Goal: Communication & Community: Answer question/provide support

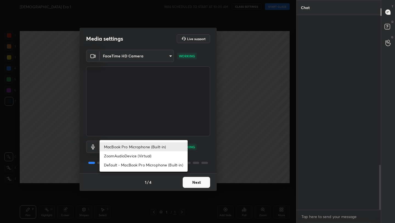
scroll to position [206, 83]
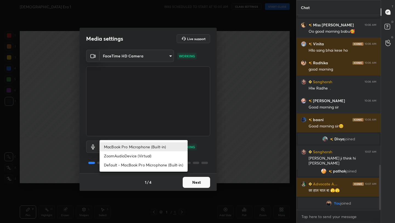
click at [208, 184] on div at bounding box center [197, 111] width 395 height 223
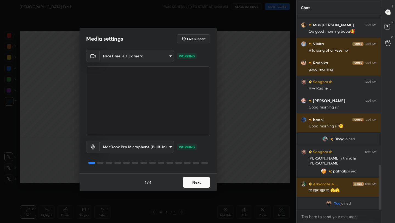
click at [208, 184] on div "MacBook Pro Microphone (Built-in) ZoomAudioDevice (Virtual) Default - MacBook P…" at bounding box center [197, 111] width 395 height 223
click at [203, 183] on button "Next" at bounding box center [196, 182] width 27 height 11
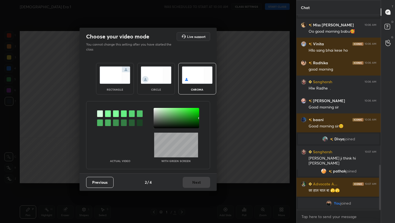
click at [127, 68] on img at bounding box center [115, 74] width 31 height 17
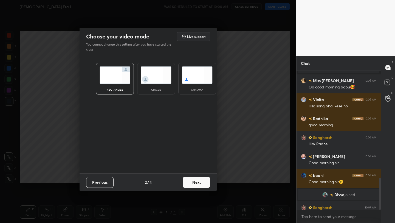
click at [199, 187] on button "Next" at bounding box center [196, 182] width 27 height 11
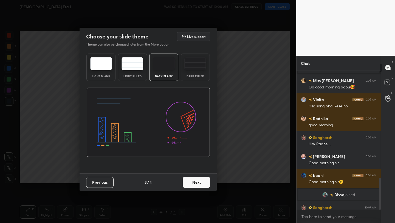
click at [199, 187] on button "Next" at bounding box center [196, 182] width 27 height 11
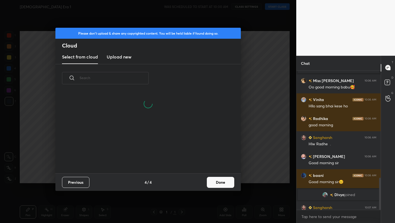
click at [222, 181] on button "Done" at bounding box center [220, 182] width 27 height 11
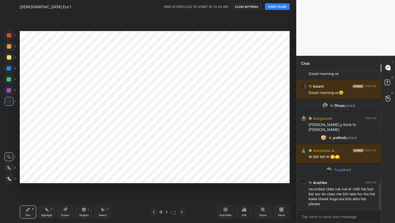
scroll to position [587, 0]
click at [278, 8] on button "START CLASS" at bounding box center [277, 6] width 25 height 7
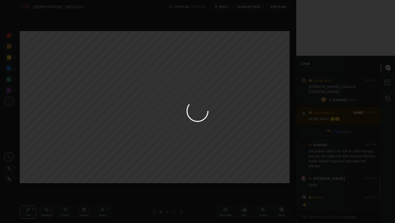
scroll to position [655, 0]
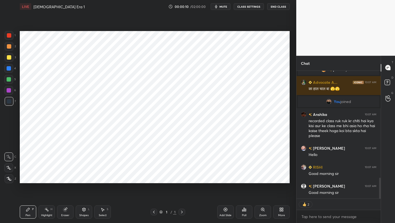
click at [253, 6] on button "CLASS SETTINGS" at bounding box center [249, 6] width 30 height 7
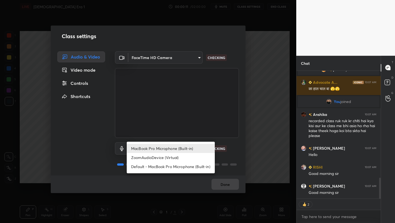
click at [177, 146] on body "1 2 3 4 5 6 7 C X Z C X Z E E Erase all H H LIVE Vedic Era 1 00:00:11 / 02:00:0…" at bounding box center [197, 111] width 395 height 223
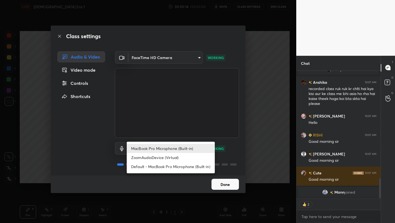
click at [221, 103] on div at bounding box center [197, 111] width 395 height 223
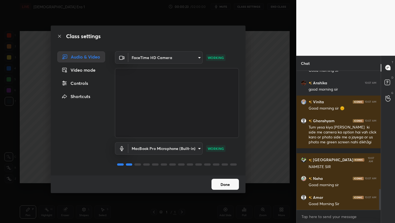
scroll to position [831, 0]
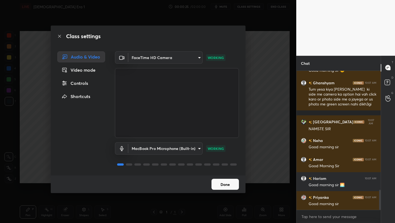
click at [186, 149] on body "1 2 3 4 5 6 7 C X Z C X Z E E Erase all H H LIVE Vedic Era 1 00:00:25 / 02:00:0…" at bounding box center [197, 111] width 395 height 223
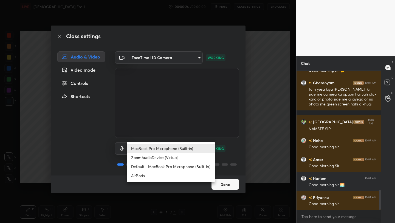
click at [168, 178] on li "AirPods" at bounding box center [171, 175] width 88 height 9
type input "483fa830f433fd6c98a3d3f75d5d899d99d5436cae465fd05eb628fd494c1e0b"
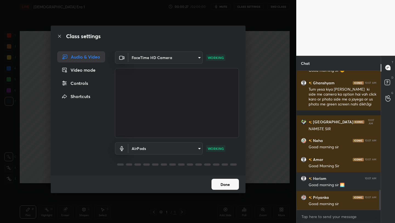
click at [221, 183] on button "Done" at bounding box center [225, 184] width 27 height 11
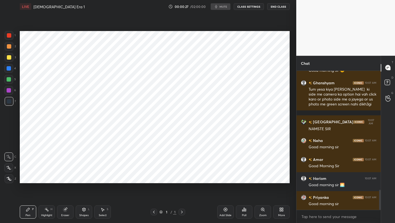
click at [221, 183] on button "Done" at bounding box center [225, 184] width 27 height 11
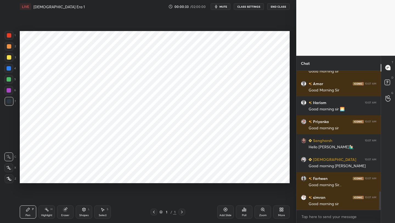
scroll to position [0, 0]
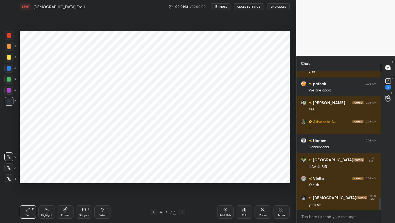
click at [283, 208] on icon at bounding box center [282, 208] width 1 height 1
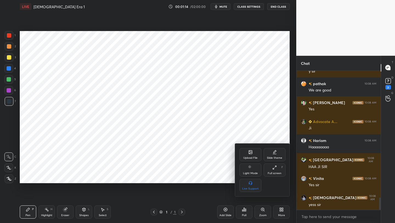
click at [278, 169] on div "Full screen F" at bounding box center [275, 169] width 22 height 13
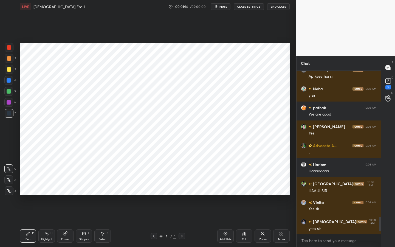
click at [279, 222] on div "More" at bounding box center [281, 239] width 7 height 3
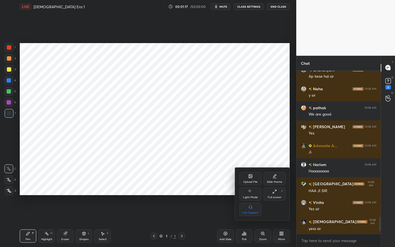
click at [250, 176] on icon at bounding box center [250, 175] width 3 height 3
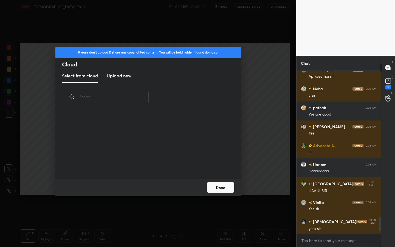
click at [125, 73] on h3 "Upload new" at bounding box center [119, 75] width 25 height 7
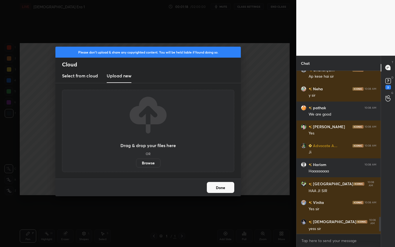
click at [141, 163] on label "Browse" at bounding box center [148, 163] width 24 height 9
click at [136, 163] on input "Browse" at bounding box center [136, 163] width 0 height 9
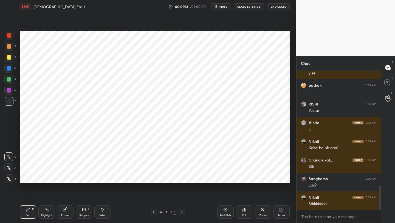
scroll to position [27245, 27158]
click at [277, 212] on div "More" at bounding box center [281, 211] width 16 height 13
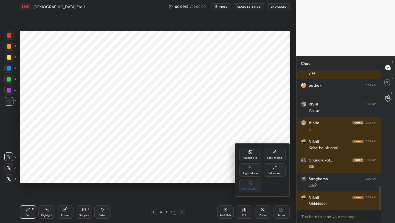
click at [254, 150] on div "Upload File" at bounding box center [250, 154] width 22 height 13
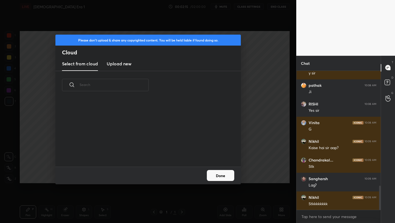
scroll to position [67, 176]
click at [123, 60] on h3 "Upload new" at bounding box center [119, 63] width 25 height 7
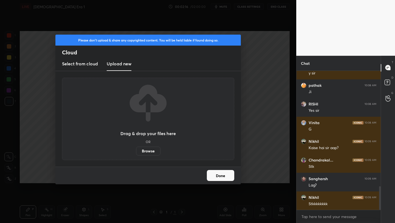
scroll to position [678, 0]
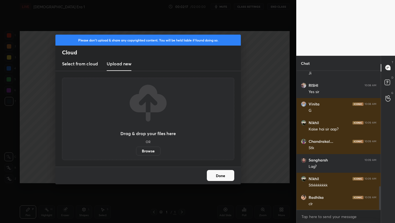
click at [142, 152] on label "Browse" at bounding box center [148, 150] width 24 height 9
click at [136, 152] on input "Browse" at bounding box center [136, 150] width 0 height 9
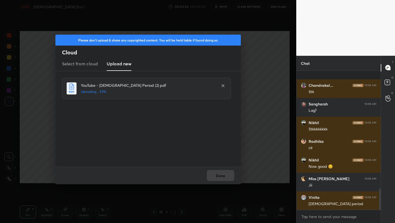
scroll to position [773, 0]
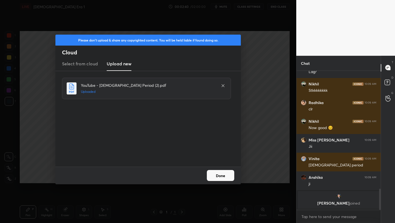
click at [231, 180] on button "Done" at bounding box center [220, 175] width 27 height 11
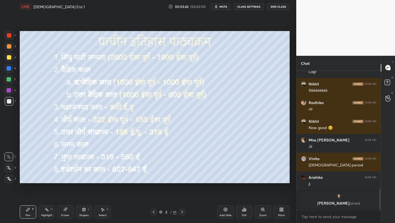
scroll to position [757, 0]
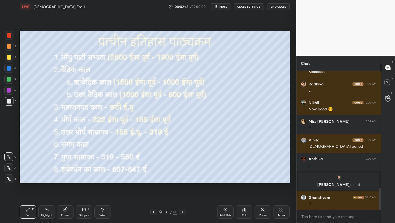
click at [284, 210] on div "More" at bounding box center [281, 211] width 16 height 13
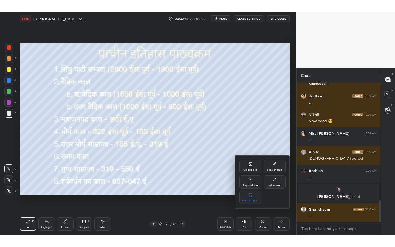
scroll to position [775, 0]
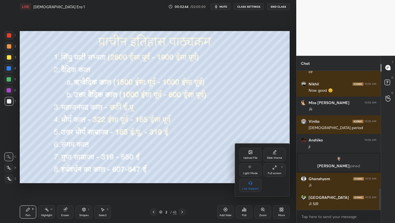
click at [279, 177] on div "Upload File Slide theme Light Mode Full screen F Live Support" at bounding box center [262, 170] width 46 height 44
click at [271, 168] on div "Full screen F" at bounding box center [275, 169] width 22 height 13
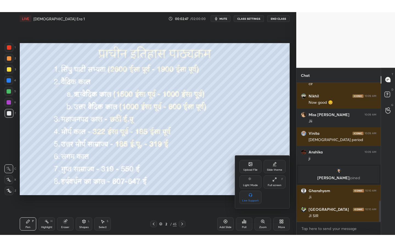
scroll to position [0, 0]
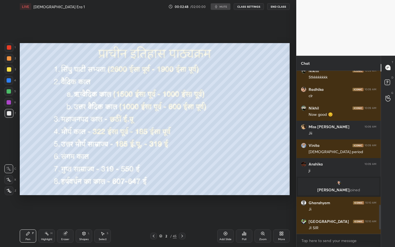
click at [224, 222] on div "Add Slide" at bounding box center [225, 239] width 12 height 3
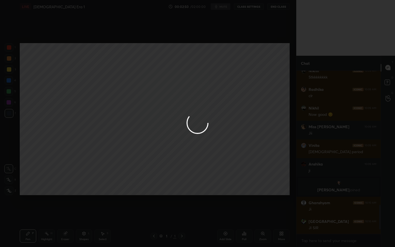
click at [228, 222] on div at bounding box center [197, 123] width 395 height 247
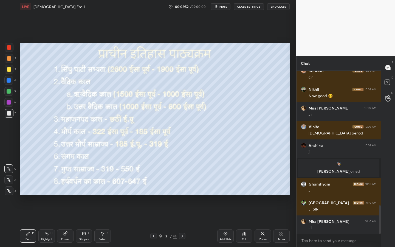
click at [228, 222] on div "Add Slide" at bounding box center [225, 235] width 16 height 13
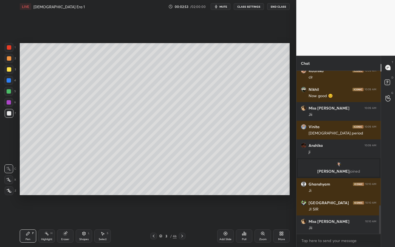
click at [82, 222] on div "Shapes" at bounding box center [83, 239] width 9 height 3
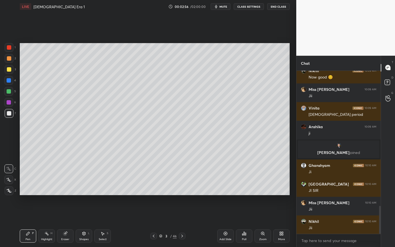
drag, startPoint x: 7, startPoint y: 191, endPoint x: 16, endPoint y: 193, distance: 10.0
click at [7, 191] on icon at bounding box center [9, 191] width 5 height 4
click at [83, 222] on icon at bounding box center [84, 233] width 4 height 4
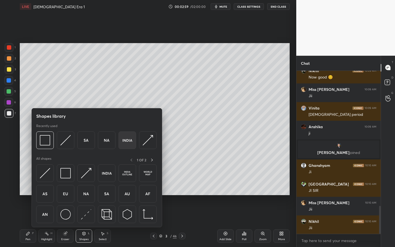
click at [129, 139] on img at bounding box center [127, 140] width 10 height 10
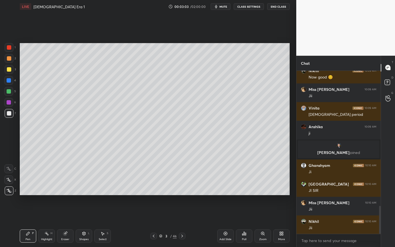
click at [9, 66] on div at bounding box center [9, 69] width 9 height 9
drag, startPoint x: 10, startPoint y: 115, endPoint x: 17, endPoint y: 113, distance: 6.9
click at [10, 115] on div at bounding box center [9, 113] width 4 height 4
click at [278, 222] on div "More" at bounding box center [281, 235] width 16 height 13
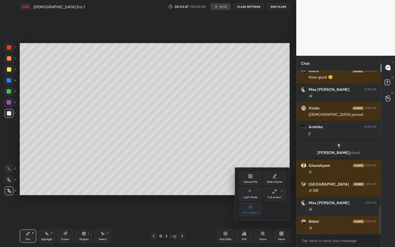
click at [277, 193] on div "Full screen F" at bounding box center [275, 193] width 22 height 13
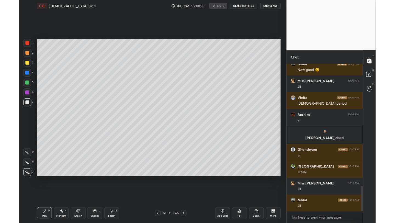
scroll to position [27245, 27158]
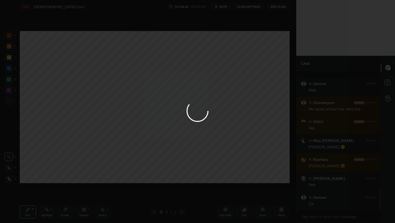
scroll to position [742, 0]
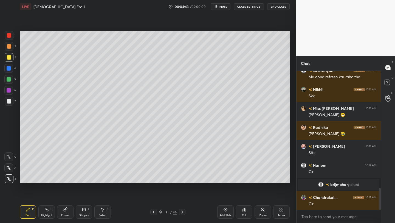
click at [280, 211] on icon at bounding box center [280, 210] width 1 height 1
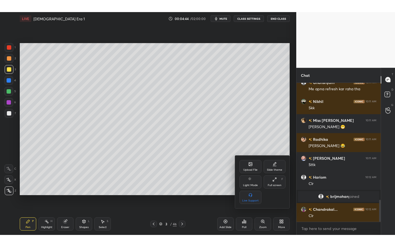
scroll to position [760, 0]
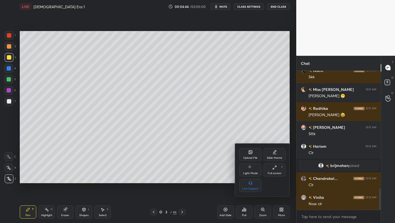
click at [277, 167] on div "Full screen F" at bounding box center [275, 169] width 22 height 13
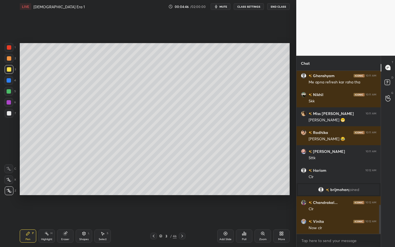
scroll to position [755, 0]
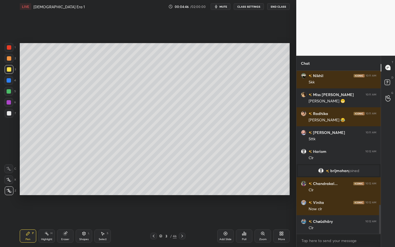
click at [261, 222] on icon at bounding box center [263, 233] width 4 height 4
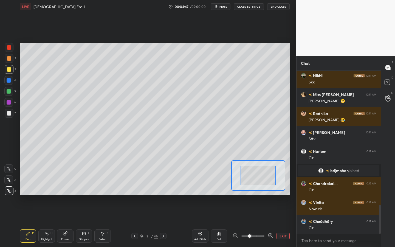
click at [11, 117] on div at bounding box center [9, 113] width 9 height 9
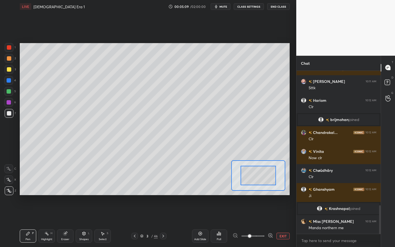
scroll to position [0, 0]
click at [284, 222] on button "EXIT" at bounding box center [283, 236] width 13 height 7
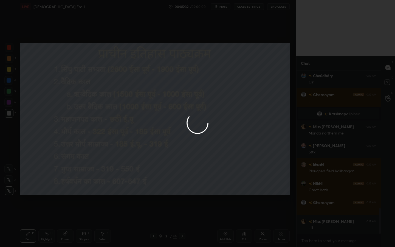
scroll to position [884, 0]
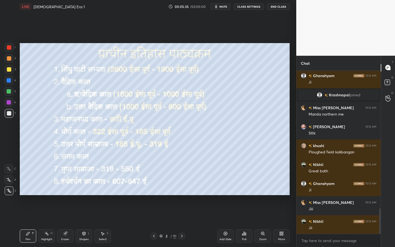
click at [7, 69] on div at bounding box center [9, 69] width 4 height 4
click at [226, 222] on div "Add Slide" at bounding box center [225, 239] width 12 height 3
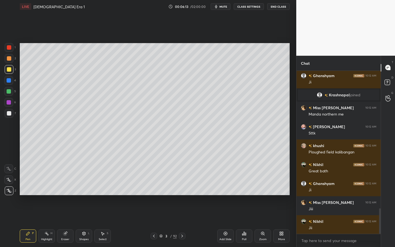
click at [85, 222] on icon at bounding box center [84, 233] width 4 height 4
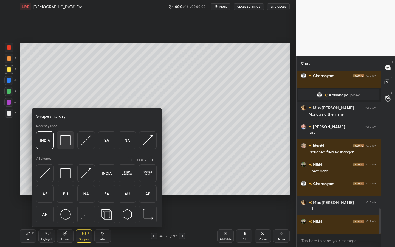
click at [57, 143] on div at bounding box center [66, 140] width 18 height 18
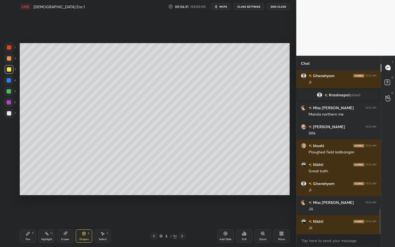
scroll to position [898, 0]
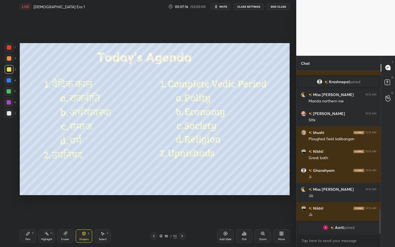
click at [171, 222] on div "/" at bounding box center [171, 235] width 2 height 3
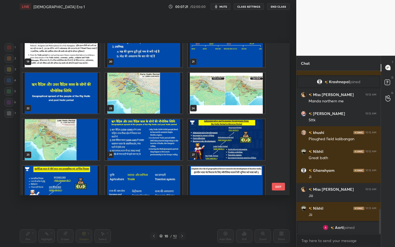
scroll to position [336, 0]
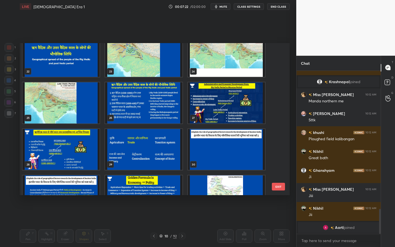
click at [138, 133] on img "grid" at bounding box center [143, 149] width 77 height 41
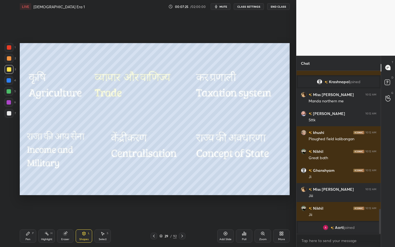
click at [88, 222] on div "Shapes L" at bounding box center [84, 235] width 16 height 13
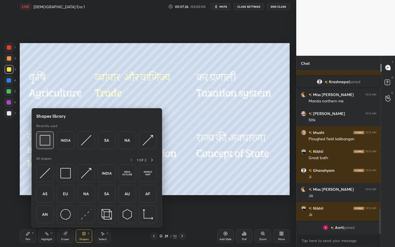
click at [46, 141] on img at bounding box center [45, 140] width 10 height 10
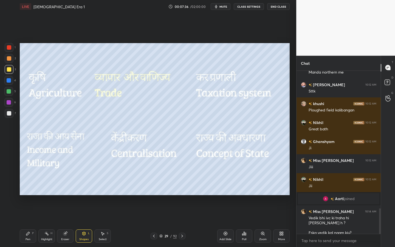
scroll to position [904, 0]
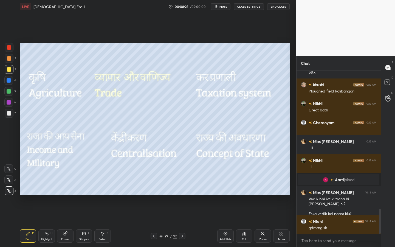
click at [228, 222] on div "Add Slide" at bounding box center [225, 235] width 16 height 13
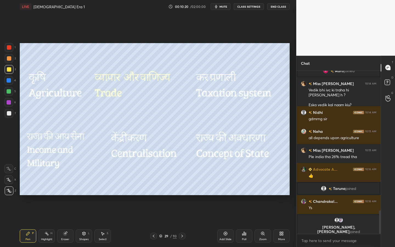
scroll to position [996, 0]
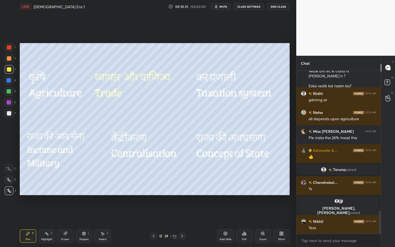
drag, startPoint x: 231, startPoint y: 240, endPoint x: 220, endPoint y: 239, distance: 11.0
click at [231, 222] on div "Add Slide" at bounding box center [225, 239] width 12 height 3
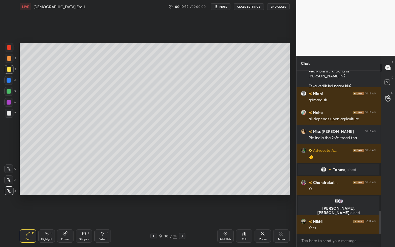
click at [89, 222] on div "Shapes L" at bounding box center [84, 235] width 16 height 13
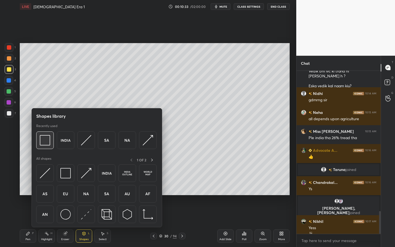
click at [46, 142] on img at bounding box center [45, 140] width 10 height 10
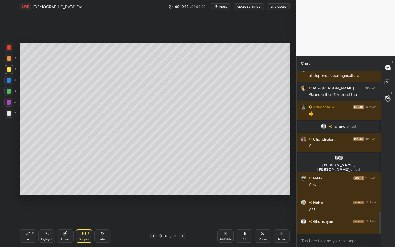
scroll to position [1058, 0]
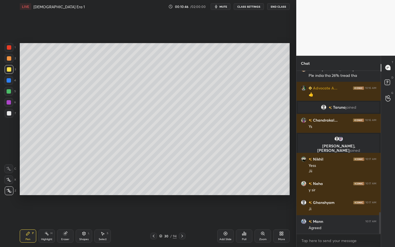
click at [7, 112] on div at bounding box center [9, 113] width 9 height 9
click at [90, 222] on div "Shapes L" at bounding box center [84, 235] width 16 height 13
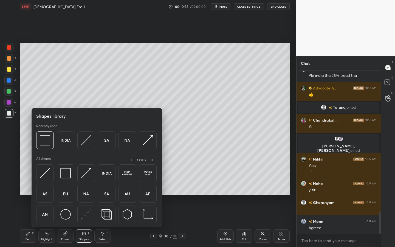
click at [66, 211] on img at bounding box center [65, 214] width 10 height 10
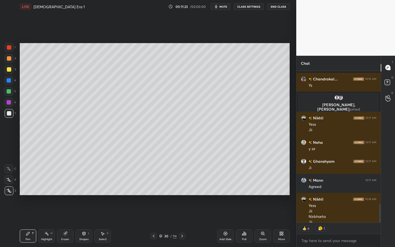
scroll to position [1105, 0]
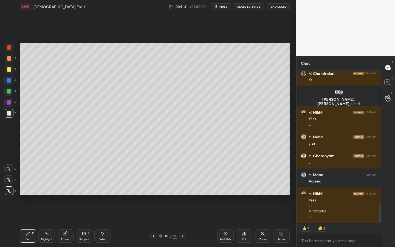
click at [225, 222] on div "Add Slide" at bounding box center [225, 239] width 12 height 3
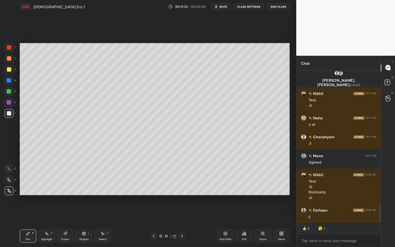
scroll to position [1162, 0]
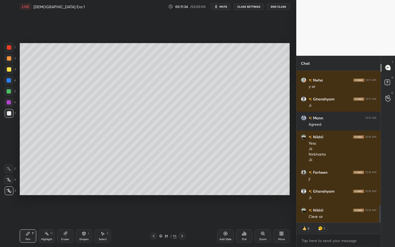
click at [10, 70] on div at bounding box center [9, 69] width 4 height 4
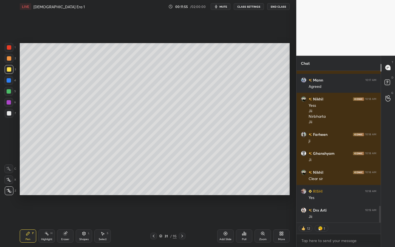
scroll to position [1219, 0]
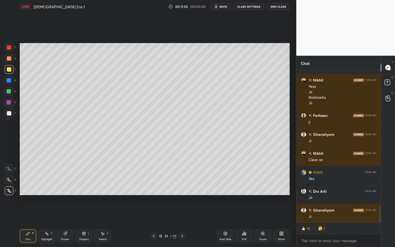
click at [86, 222] on div "Shapes L" at bounding box center [84, 235] width 16 height 13
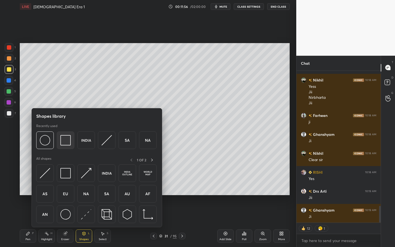
scroll to position [1237, 0]
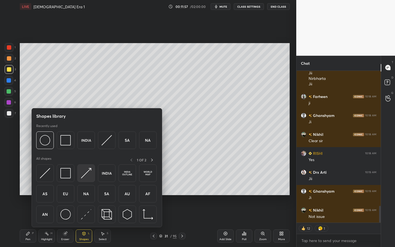
click at [92, 170] on div at bounding box center [86, 173] width 18 height 18
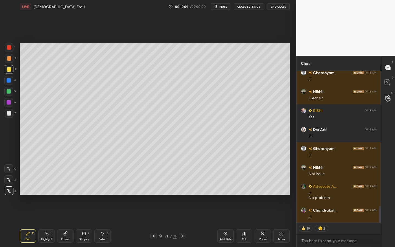
scroll to position [1293, 0]
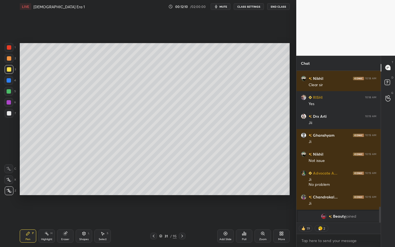
click at [82, 222] on icon at bounding box center [84, 233] width 4 height 4
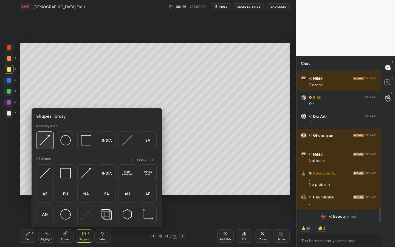
click at [47, 139] on img at bounding box center [45, 140] width 10 height 10
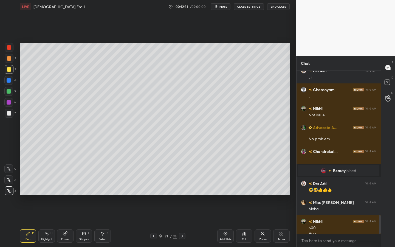
scroll to position [1273, 0]
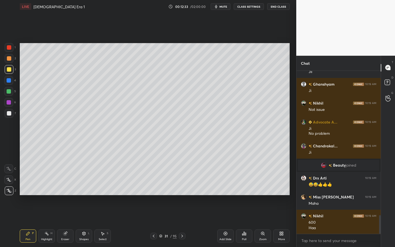
click at [81, 222] on div "Shapes L" at bounding box center [84, 235] width 16 height 13
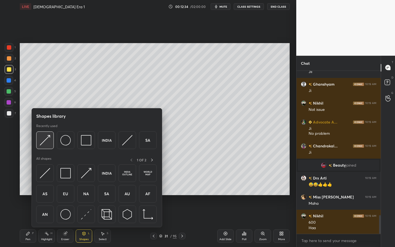
click at [51, 137] on div at bounding box center [45, 140] width 18 height 18
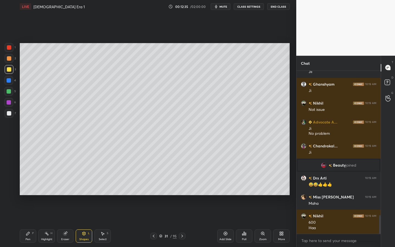
click at [5, 111] on div at bounding box center [9, 113] width 9 height 9
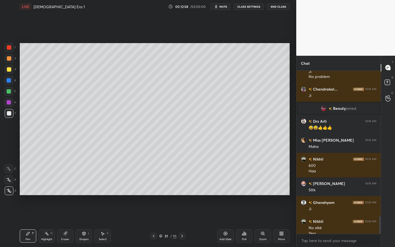
scroll to position [1335, 0]
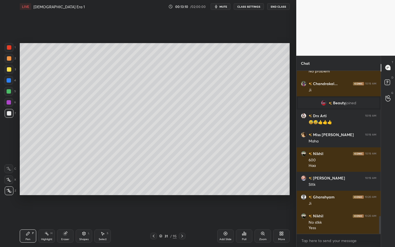
click at [230, 222] on div "Add Slide" at bounding box center [225, 239] width 12 height 3
drag, startPoint x: 12, startPoint y: 70, endPoint x: 18, endPoint y: 69, distance: 5.2
click at [12, 70] on div at bounding box center [9, 69] width 9 height 9
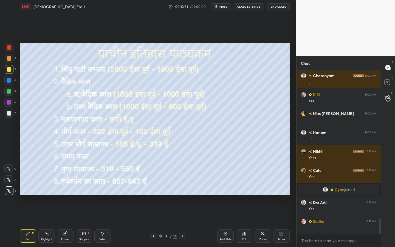
scroll to position [1642, 0]
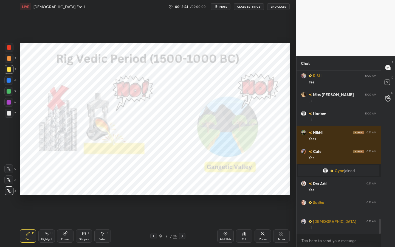
click at [9, 47] on div at bounding box center [9, 47] width 4 height 4
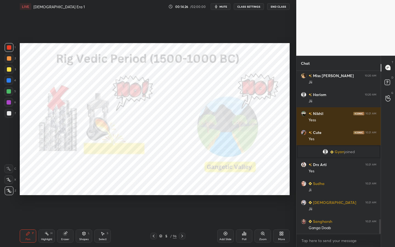
drag, startPoint x: 84, startPoint y: 232, endPoint x: 83, endPoint y: 228, distance: 4.7
click at [84, 222] on icon at bounding box center [84, 233] width 4 height 4
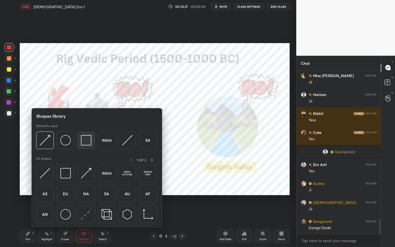
click at [80, 137] on div at bounding box center [86, 140] width 18 height 18
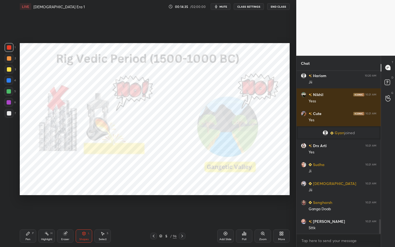
scroll to position [1699, 0]
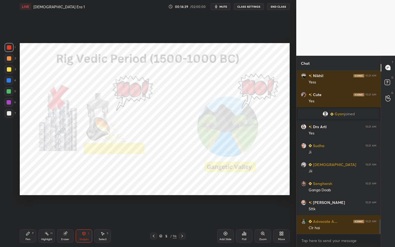
click at [72, 222] on div "Eraser" at bounding box center [65, 235] width 16 height 13
click at [3, 189] on div "1 2 3 4 5 6 7 C X Z C X Z E E Erase all H H" at bounding box center [9, 119] width 18 height 152
click at [7, 187] on div "Erase all" at bounding box center [8, 190] width 9 height 9
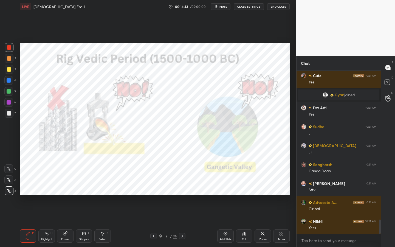
click at [81, 222] on div "Shapes" at bounding box center [83, 239] width 9 height 3
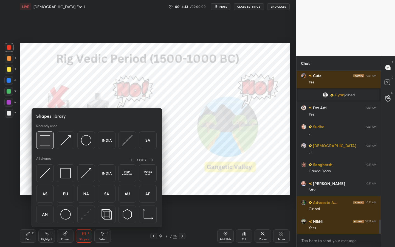
click at [44, 138] on img at bounding box center [45, 140] width 10 height 10
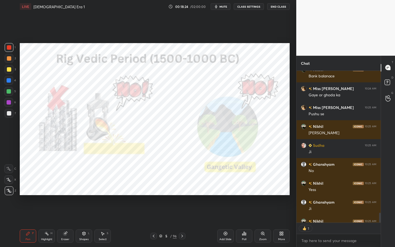
scroll to position [2, 2]
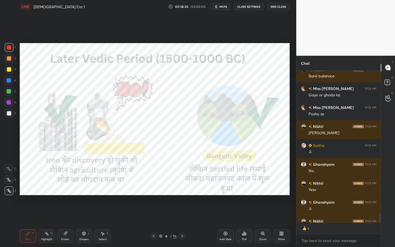
drag, startPoint x: 83, startPoint y: 235, endPoint x: 82, endPoint y: 229, distance: 6.4
click at [83, 222] on icon at bounding box center [84, 233] width 4 height 4
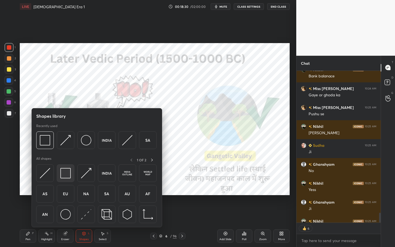
click at [63, 171] on img at bounding box center [65, 173] width 10 height 10
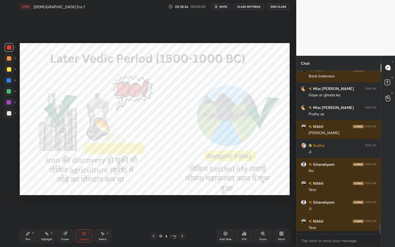
scroll to position [2371, 0]
click at [281, 196] on div "Setting up your live class Poll for secs No correct answer Start poll" at bounding box center [155, 119] width 274 height 212
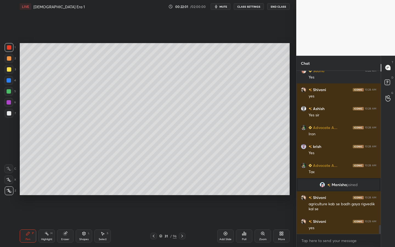
scroll to position [2823, 0]
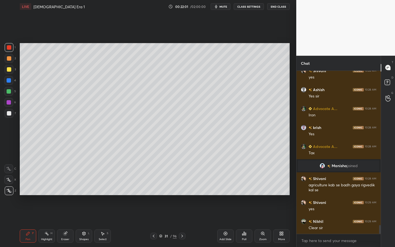
click at [226, 222] on div "Add Slide" at bounding box center [225, 239] width 12 height 3
click at [10, 70] on div at bounding box center [9, 69] width 4 height 4
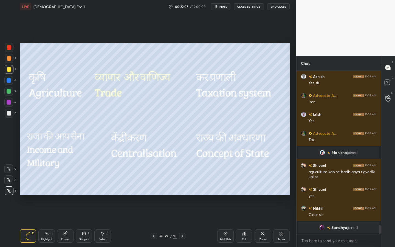
click at [66, 222] on icon at bounding box center [65, 234] width 4 height 4
click at [10, 191] on span "Erase all" at bounding box center [9, 191] width 8 height 4
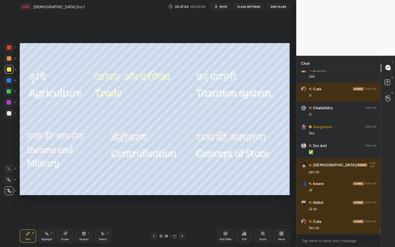
scroll to position [5103, 0]
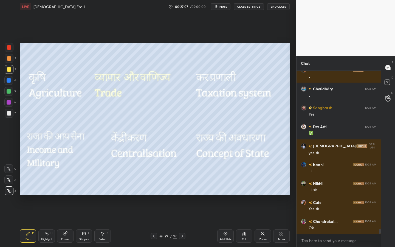
click at [64, 222] on div "Eraser" at bounding box center [65, 235] width 16 height 13
click at [11, 189] on span "Erase all" at bounding box center [9, 191] width 8 height 4
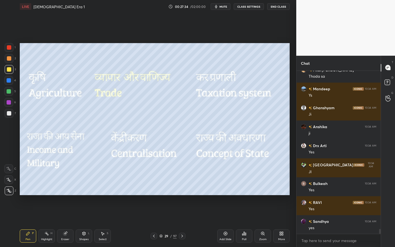
scroll to position [5368, 0]
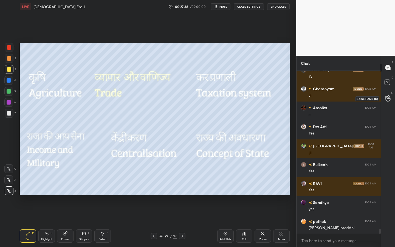
click at [389, 99] on icon at bounding box center [387, 98] width 5 height 6
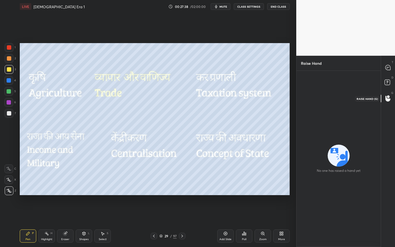
click at [392, 86] on div "D Doubts (D)" at bounding box center [388, 82] width 14 height 15
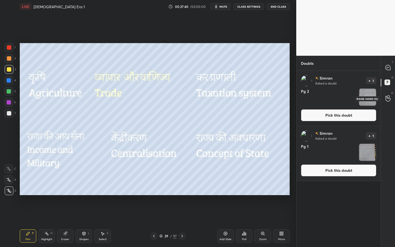
click at [388, 98] on icon at bounding box center [387, 98] width 5 height 5
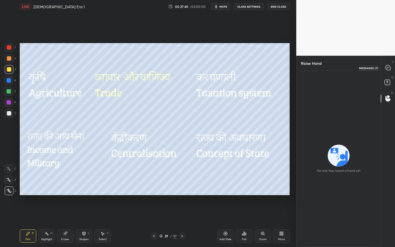
click at [390, 66] on icon at bounding box center [387, 67] width 5 height 5
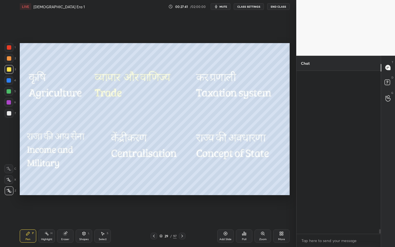
scroll to position [161, 83]
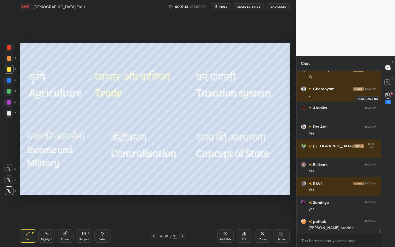
click at [387, 99] on div "1" at bounding box center [387, 98] width 5 height 12
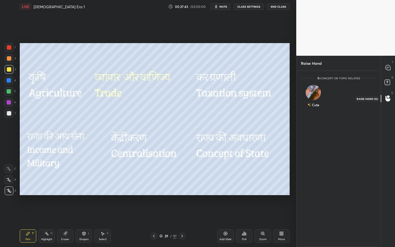
scroll to position [2, 2]
drag, startPoint x: 317, startPoint y: 94, endPoint x: 317, endPoint y: 97, distance: 3.0
click at [317, 94] on img "grid" at bounding box center [313, 92] width 15 height 15
click at [318, 109] on button "INVITE" at bounding box center [313, 108] width 20 height 7
click at [385, 71] on div at bounding box center [388, 68] width 11 height 10
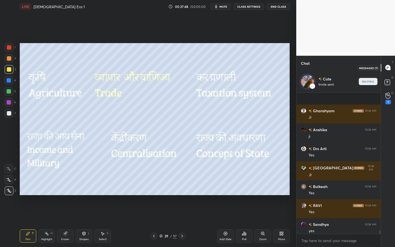
scroll to position [5518, 0]
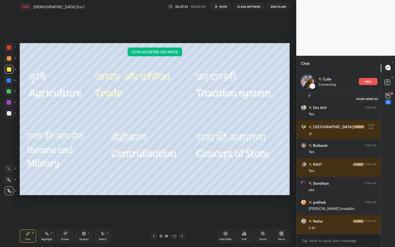
click at [387, 100] on div "3" at bounding box center [387, 98] width 5 height 12
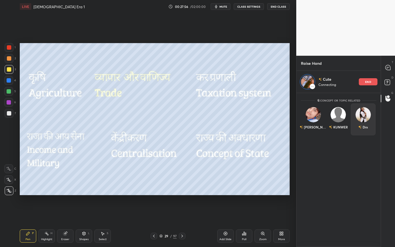
click at [373, 116] on div "Drx" at bounding box center [363, 119] width 25 height 32
click at [366, 116] on img "grid" at bounding box center [363, 114] width 15 height 15
click at [394, 69] on div "T Messages (T)" at bounding box center [388, 67] width 14 height 15
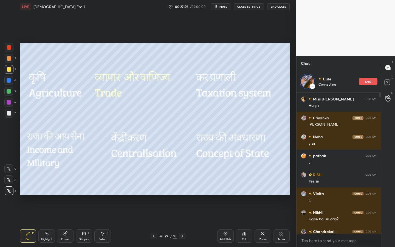
scroll to position [139, 83]
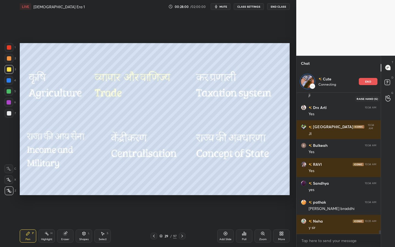
click at [390, 100] on icon at bounding box center [387, 98] width 5 height 5
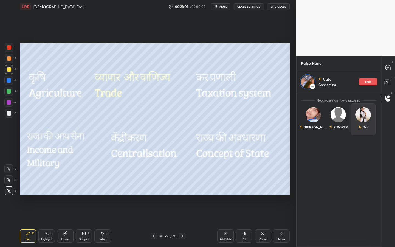
click at [368, 114] on img "grid" at bounding box center [363, 114] width 15 height 15
click at [364, 80] on div "end" at bounding box center [368, 81] width 19 height 7
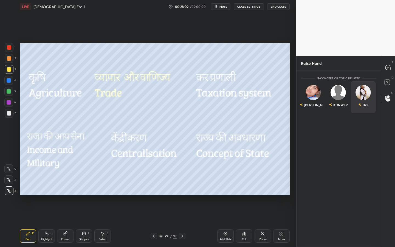
click at [365, 91] on img "grid" at bounding box center [363, 92] width 15 height 15
click at [361, 108] on button "INVITE" at bounding box center [363, 108] width 20 height 7
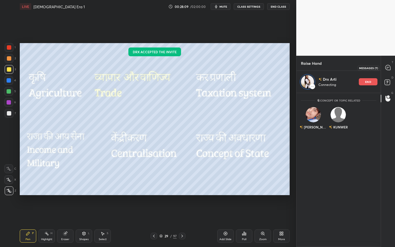
click at [388, 70] on icon at bounding box center [387, 67] width 5 height 5
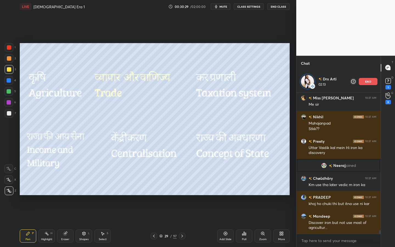
scroll to position [5389, 0]
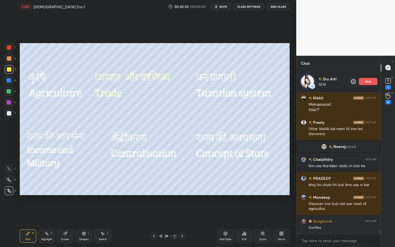
click at [373, 84] on div "end" at bounding box center [368, 81] width 19 height 7
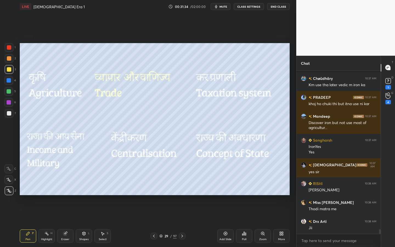
scroll to position [5472, 0]
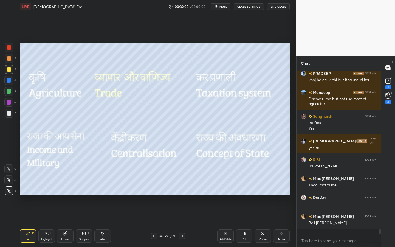
click at [66, 222] on icon at bounding box center [65, 234] width 4 height 4
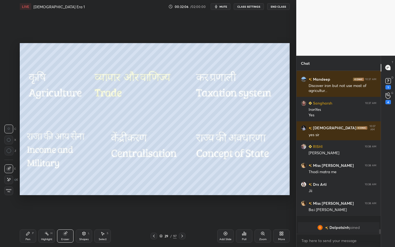
click at [9, 191] on span "Erase all" at bounding box center [9, 191] width 8 height 4
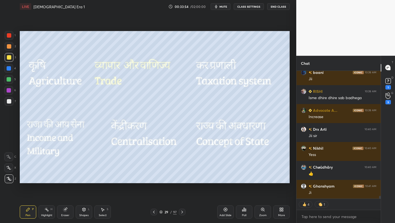
scroll to position [5642, 0]
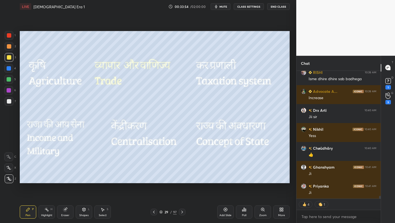
click at [225, 5] on span "mute" at bounding box center [223, 7] width 8 height 4
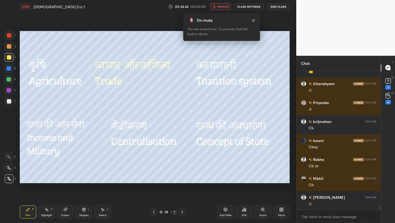
scroll to position [5726, 0]
click at [224, 10] on div "On mute You are muted now. To unmute click the button above" at bounding box center [221, 25] width 77 height 31
click at [227, 5] on span "unmute" at bounding box center [223, 7] width 12 height 4
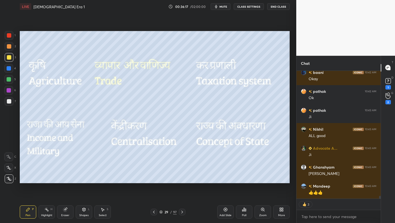
scroll to position [5933, 0]
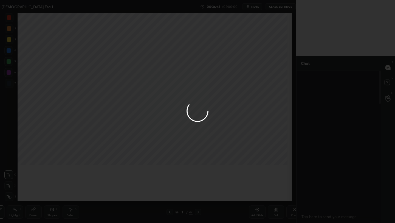
scroll to position [567, 0]
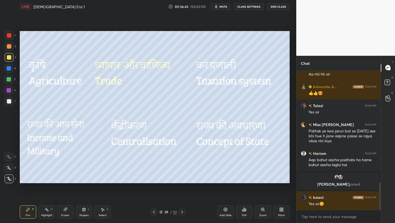
click at [170, 212] on div "/" at bounding box center [171, 211] width 2 height 3
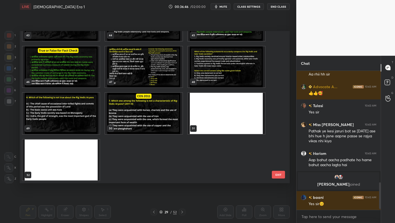
scroll to position [591, 0]
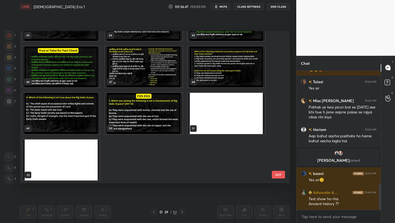
click at [83, 169] on img "grid" at bounding box center [60, 159] width 77 height 41
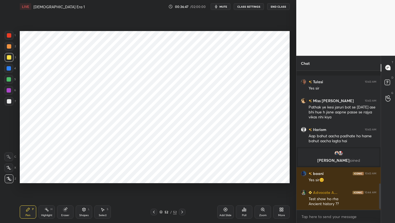
scroll to position [615, 0]
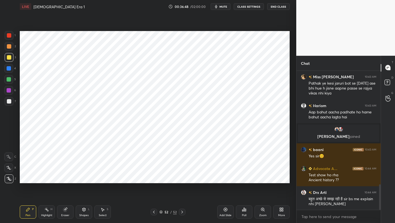
click at [275, 212] on div "More" at bounding box center [281, 211] width 16 height 13
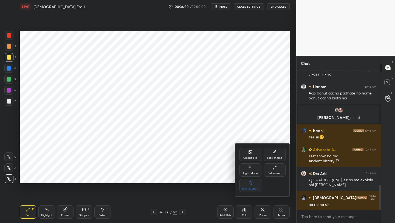
click at [256, 152] on div "Upload File" at bounding box center [250, 154] width 22 height 13
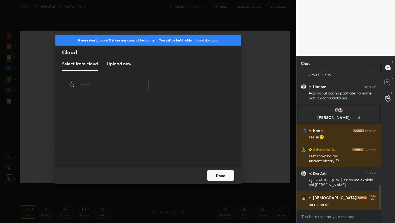
scroll to position [67, 176]
click at [129, 61] on h3 "Upload new" at bounding box center [119, 63] width 25 height 7
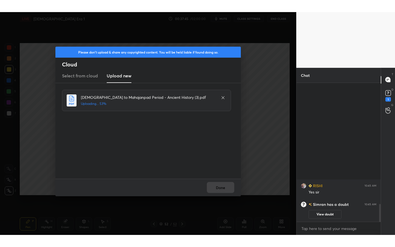
scroll to position [0, 0]
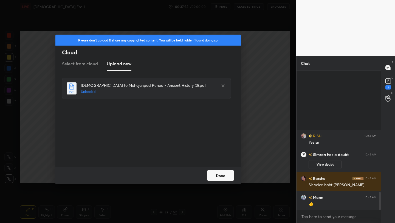
click at [225, 179] on button "Done" at bounding box center [220, 175] width 27 height 11
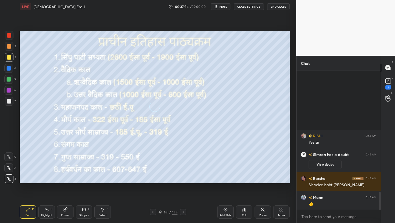
click at [280, 212] on div "More" at bounding box center [281, 211] width 16 height 13
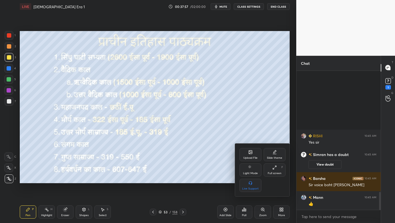
click at [277, 170] on div "Full screen F" at bounding box center [275, 169] width 22 height 13
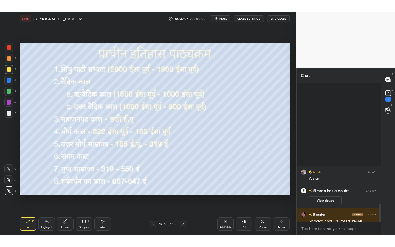
scroll to position [174, 83]
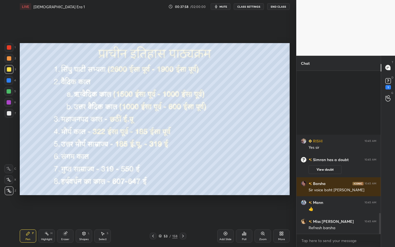
click at [170, 222] on div "/" at bounding box center [171, 235] width 2 height 3
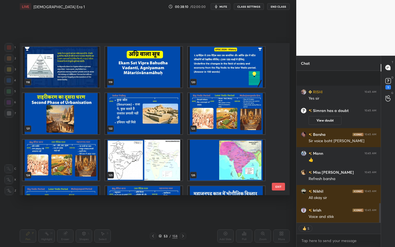
scroll to position [1843, 0]
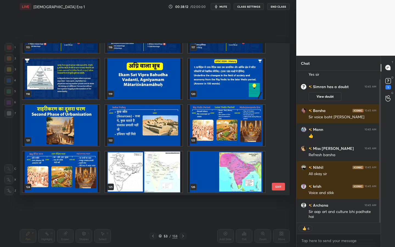
click at [208, 122] on img "grid" at bounding box center [226, 125] width 77 height 41
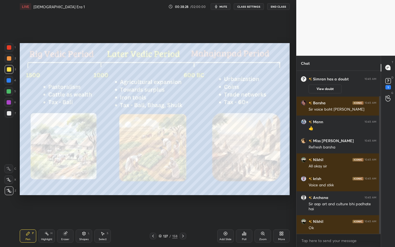
scroll to position [30, 0]
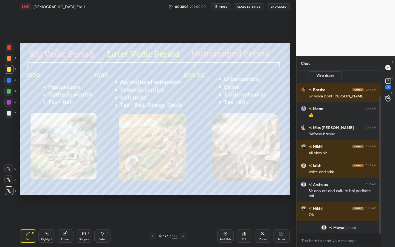
click at [144, 43] on div "Setting up your live class Poll for secs No correct answer Start poll" at bounding box center [155, 119] width 274 height 212
click at [66, 222] on icon at bounding box center [65, 233] width 4 height 4
click at [11, 190] on span "Erase all" at bounding box center [9, 191] width 8 height 4
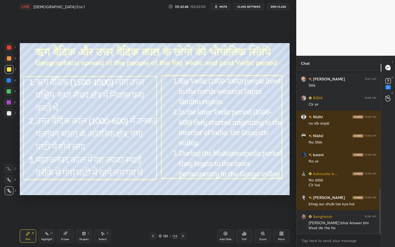
scroll to position [428, 0]
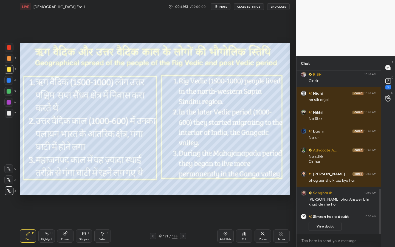
click at [223, 222] on div "Add Slide" at bounding box center [225, 239] width 12 height 3
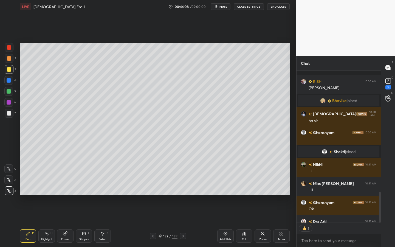
scroll to position [599, 0]
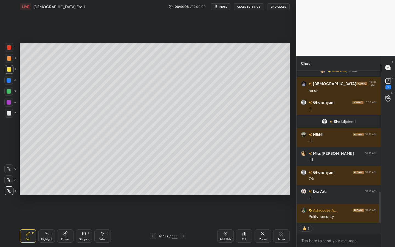
click at [103, 222] on icon at bounding box center [103, 233] width 3 height 3
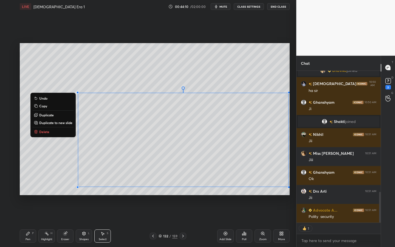
drag, startPoint x: 64, startPoint y: 83, endPoint x: 287, endPoint y: 195, distance: 250.2
click at [287, 195] on div "0 ° Undo Copy Duplicate Duplicate to new slide Delete Setting up your live clas…" at bounding box center [155, 119] width 274 height 212
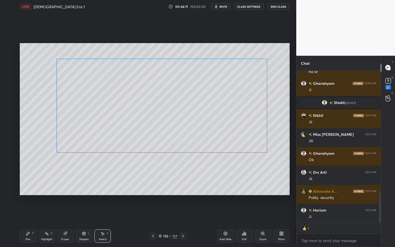
drag, startPoint x: 241, startPoint y: 142, endPoint x: 223, endPoint y: 119, distance: 29.5
click at [221, 112] on div "0 ° Undo Copy Duplicate Duplicate to new slide Delete" at bounding box center [155, 119] width 270 height 152
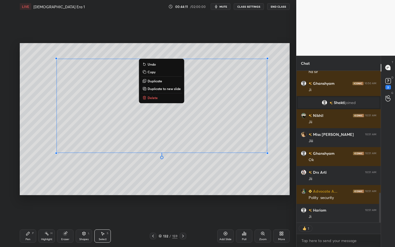
click at [226, 187] on div "0 ° Undo Copy Duplicate Duplicate to new slide Delete" at bounding box center [155, 119] width 270 height 152
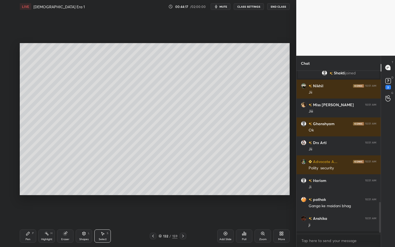
scroll to position [161, 83]
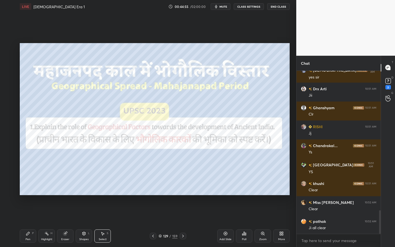
click at [85, 222] on icon at bounding box center [84, 233] width 4 height 4
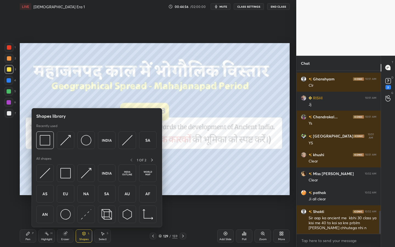
click at [54, 141] on div at bounding box center [96, 141] width 120 height 21
click at [51, 142] on div at bounding box center [45, 140] width 18 height 18
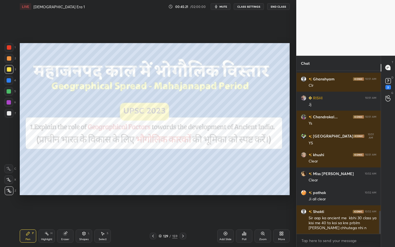
click at [9, 48] on div at bounding box center [9, 47] width 4 height 4
click at [9, 72] on div at bounding box center [9, 69] width 4 height 4
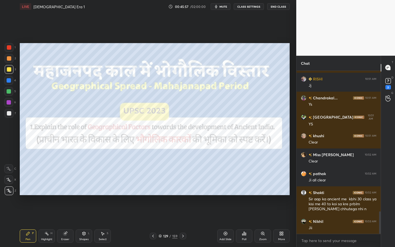
click at [10, 48] on div at bounding box center [9, 47] width 4 height 4
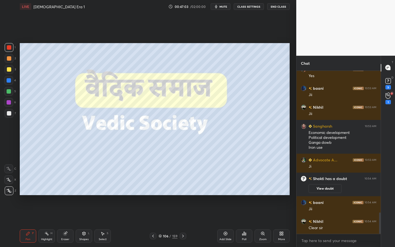
scroll to position [1102, 0]
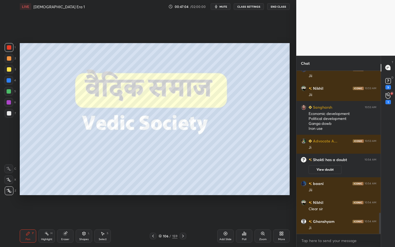
click at [169, 222] on div "106 / 159" at bounding box center [168, 235] width 19 height 5
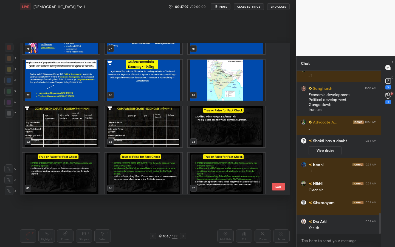
scroll to position [1177, 0]
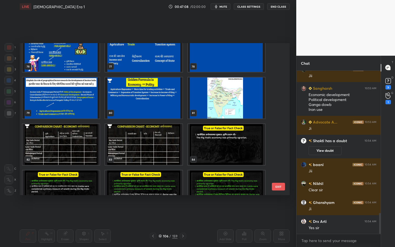
click at [88, 156] on img "grid" at bounding box center [60, 144] width 77 height 41
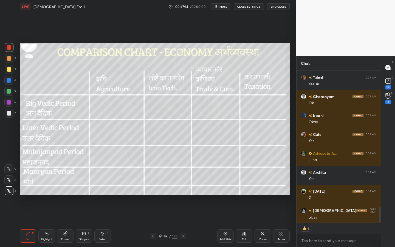
scroll to position [1340, 0]
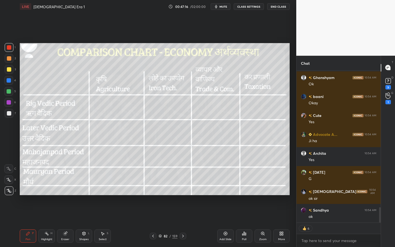
click at [8, 71] on div at bounding box center [9, 69] width 4 height 4
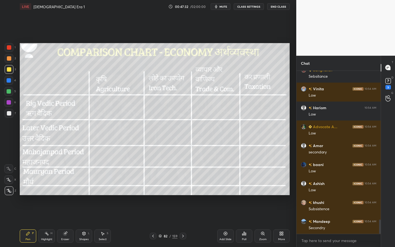
scroll to position [1764, 0]
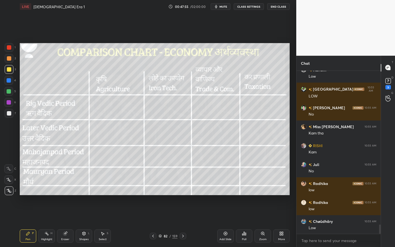
click at [225, 5] on span "mute" at bounding box center [223, 7] width 8 height 4
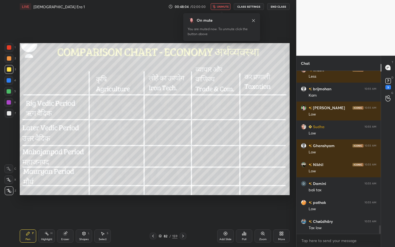
click at [226, 9] on button "unmute" at bounding box center [221, 6] width 20 height 7
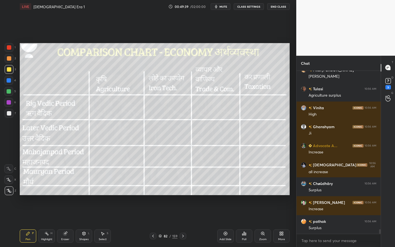
click at [174, 222] on div "159" at bounding box center [174, 235] width 5 height 5
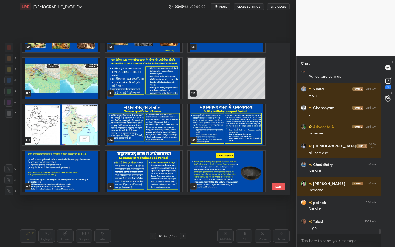
click at [164, 128] on img "grid" at bounding box center [143, 124] width 77 height 41
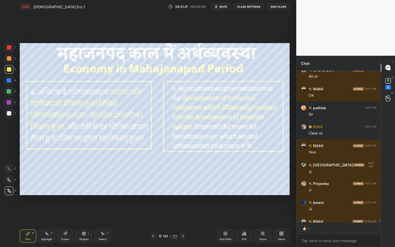
scroll to position [2, 2]
click at [224, 9] on button "mute" at bounding box center [221, 6] width 20 height 7
click at [225, 8] on span "unmute" at bounding box center [223, 7] width 12 height 4
click at [225, 8] on span "mute" at bounding box center [223, 7] width 8 height 4
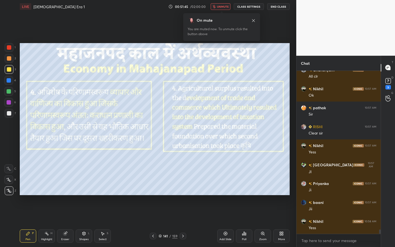
click at [224, 5] on span "unmute" at bounding box center [223, 7] width 12 height 4
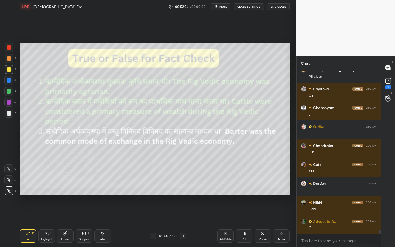
scroll to position [6142, 0]
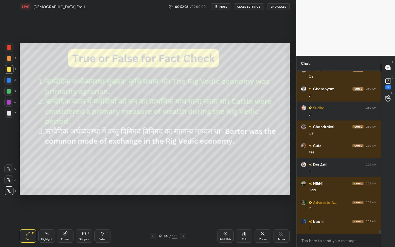
click at [90, 222] on div "Shapes L" at bounding box center [84, 235] width 16 height 13
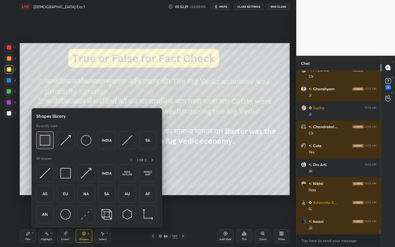
click at [44, 134] on div at bounding box center [45, 140] width 18 height 18
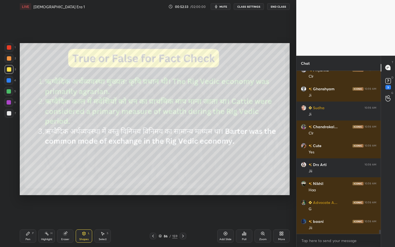
click at [246, 222] on div "Poll" at bounding box center [244, 239] width 4 height 3
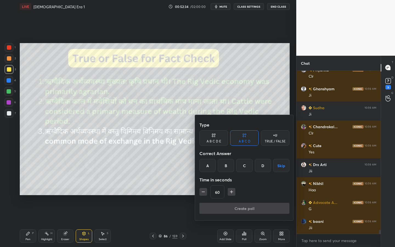
click at [268, 134] on div "TRUE / FALSE" at bounding box center [275, 137] width 29 height 15
drag, startPoint x: 214, startPoint y: 163, endPoint x: 213, endPoint y: 175, distance: 12.2
click at [214, 163] on div "True" at bounding box center [213, 165] width 29 height 13
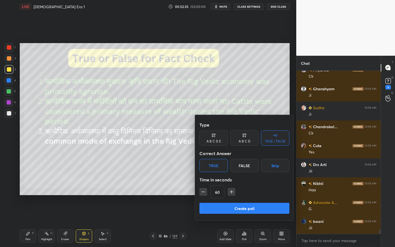
click at [209, 209] on button "Create poll" at bounding box center [244, 208] width 90 height 11
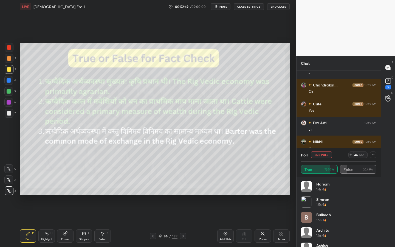
scroll to position [4751, 0]
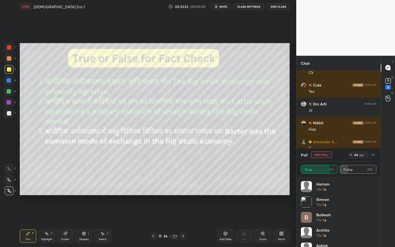
click at [376, 156] on div at bounding box center [373, 154] width 7 height 7
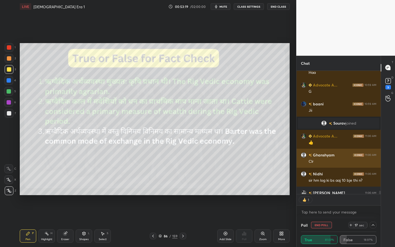
scroll to position [2, 2]
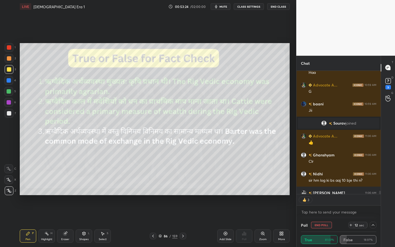
click at [326, 222] on button "End Poll" at bounding box center [321, 225] width 21 height 7
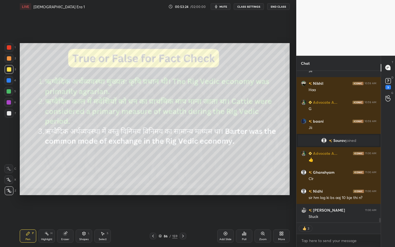
scroll to position [4790, 0]
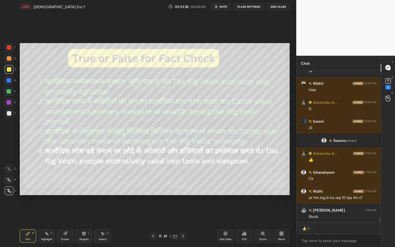
click at [76, 222] on div "Shapes L" at bounding box center [84, 235] width 16 height 13
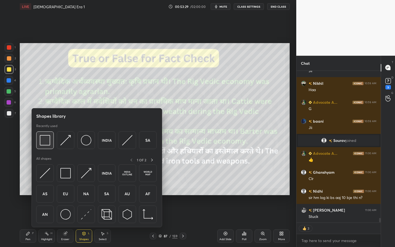
click at [42, 140] on img at bounding box center [45, 140] width 10 height 10
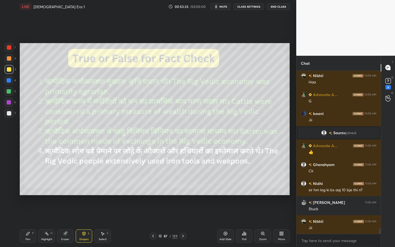
click at [242, 222] on div "Poll" at bounding box center [244, 235] width 16 height 13
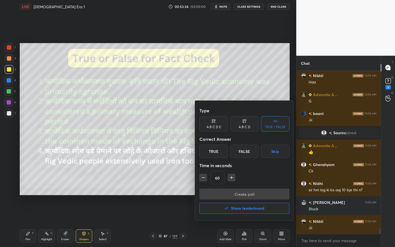
click at [249, 153] on div "False" at bounding box center [244, 151] width 29 height 13
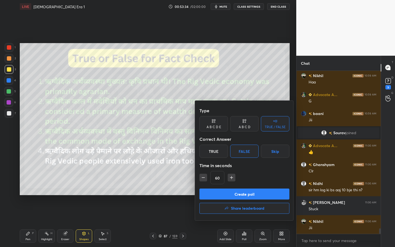
click at [241, 196] on button "Create poll" at bounding box center [244, 193] width 90 height 11
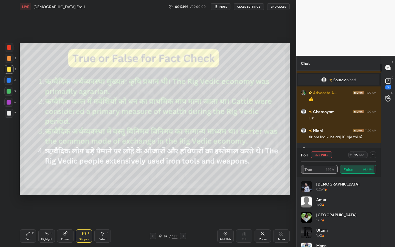
scroll to position [122, 83]
click at [373, 155] on icon at bounding box center [373, 155] width 4 height 4
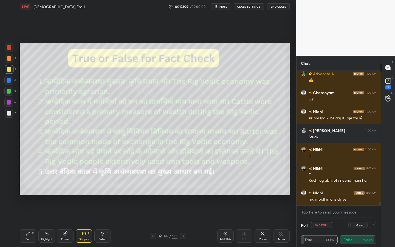
scroll to position [133, 83]
click at [322, 222] on button "End Poll" at bounding box center [321, 225] width 21 height 7
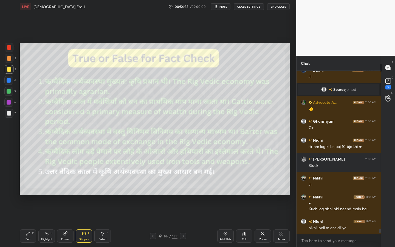
click at [247, 222] on div "Poll" at bounding box center [244, 235] width 16 height 13
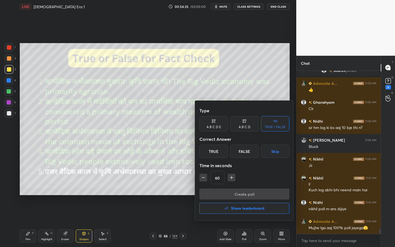
click at [216, 154] on div "True" at bounding box center [213, 151] width 29 height 13
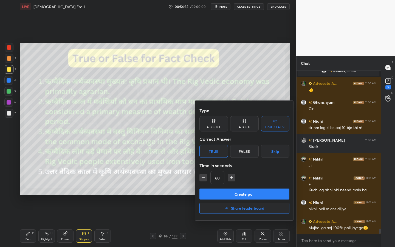
click at [216, 197] on button "Create poll" at bounding box center [244, 193] width 90 height 11
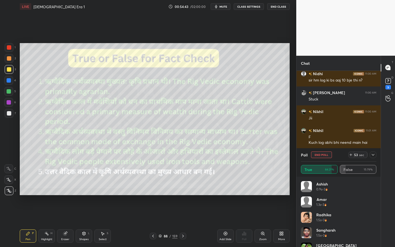
click at [373, 157] on icon at bounding box center [373, 155] width 4 height 4
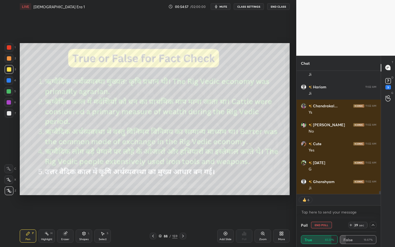
click at [227, 222] on div "Add Slide" at bounding box center [225, 239] width 12 height 3
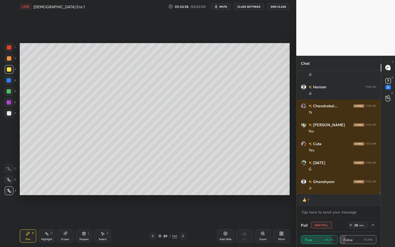
click at [80, 222] on div "Shapes L" at bounding box center [84, 235] width 16 height 13
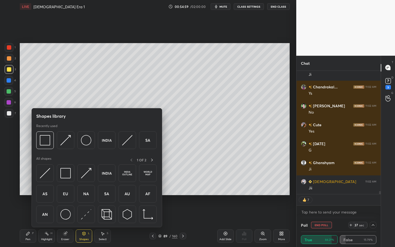
click at [115, 135] on div at bounding box center [96, 141] width 120 height 21
click at [128, 140] on img at bounding box center [127, 140] width 10 height 10
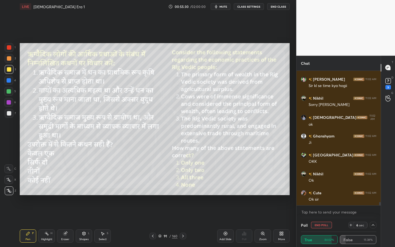
click at [81, 222] on div "Shapes" at bounding box center [83, 239] width 9 height 3
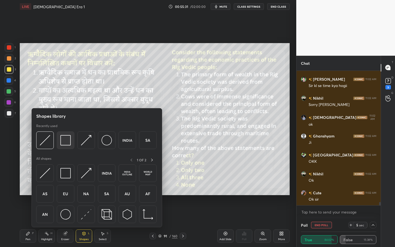
click at [65, 137] on img at bounding box center [65, 140] width 10 height 10
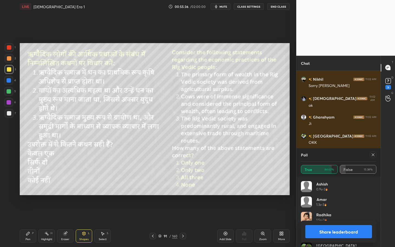
scroll to position [64, 74]
click at [373, 157] on div at bounding box center [373, 154] width 7 height 7
type textarea "x"
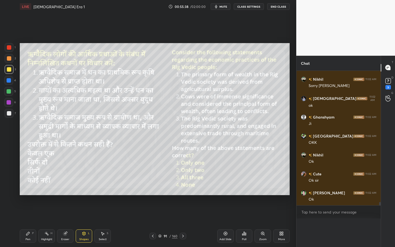
scroll to position [0, 0]
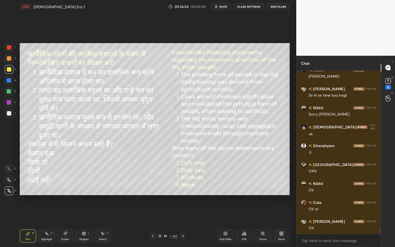
click at [246, 222] on div "Poll" at bounding box center [244, 235] width 16 height 13
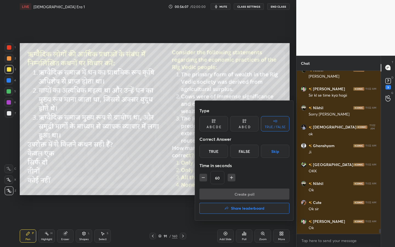
click at [222, 151] on div "True" at bounding box center [213, 151] width 29 height 13
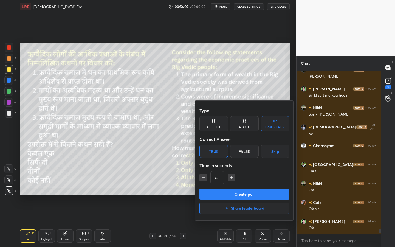
click at [256, 124] on div "A B C D" at bounding box center [244, 123] width 29 height 15
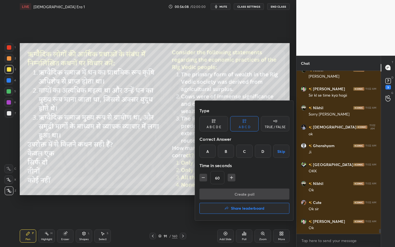
click at [207, 154] on div "A" at bounding box center [207, 151] width 16 height 13
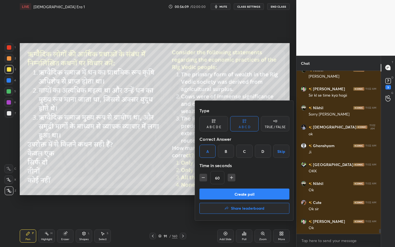
click at [233, 179] on icon "button" at bounding box center [231, 177] width 5 height 5
type input "75"
click at [235, 189] on button "Create poll" at bounding box center [244, 193] width 90 height 11
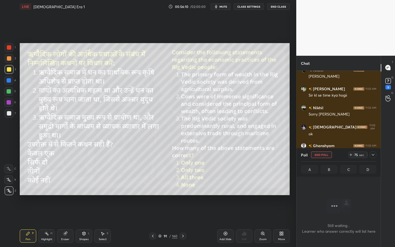
scroll to position [146, 83]
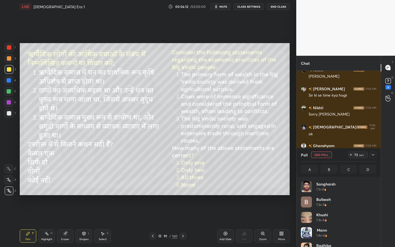
click at [62, 222] on div "Eraser" at bounding box center [65, 235] width 16 height 13
click at [9, 192] on span "Erase all" at bounding box center [9, 191] width 8 height 4
click at [67, 222] on icon at bounding box center [65, 233] width 4 height 4
click at [85, 222] on icon at bounding box center [84, 233] width 4 height 4
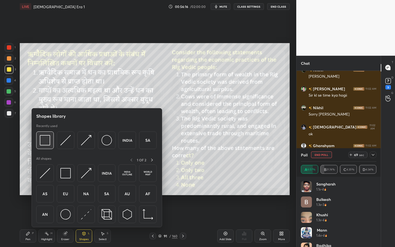
click at [43, 141] on img at bounding box center [45, 140] width 10 height 10
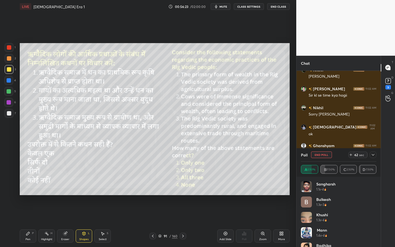
click at [374, 156] on icon at bounding box center [373, 155] width 4 height 4
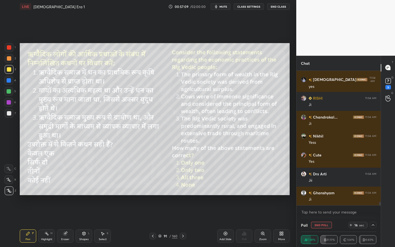
scroll to position [5495, 0]
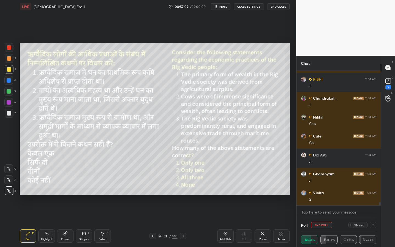
click at [328, 222] on button "End Poll" at bounding box center [321, 225] width 21 height 7
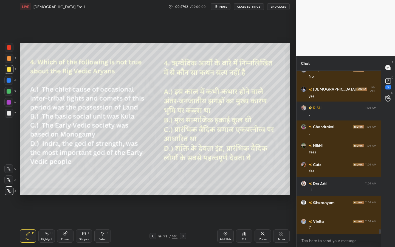
scroll to position [5485, 0]
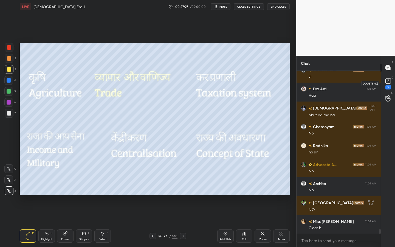
click at [389, 83] on rect at bounding box center [387, 80] width 5 height 5
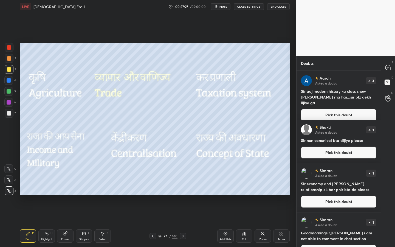
click at [351, 157] on button "Pick this doubt" at bounding box center [338, 152] width 75 height 12
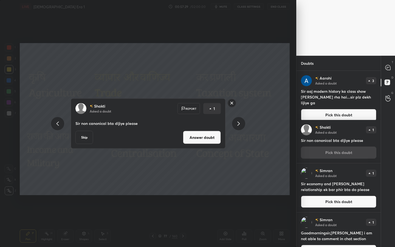
click at [194, 140] on button "Answer doubt" at bounding box center [202, 137] width 38 height 13
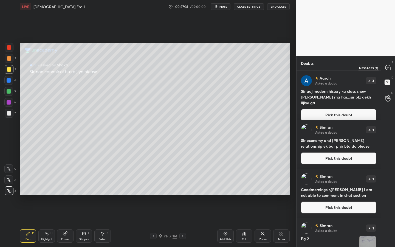
click at [388, 72] on div at bounding box center [388, 68] width 11 height 10
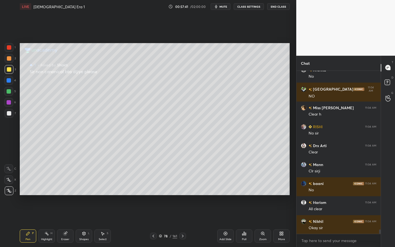
click at [385, 78] on div "D Doubts (D)" at bounding box center [388, 82] width 14 height 15
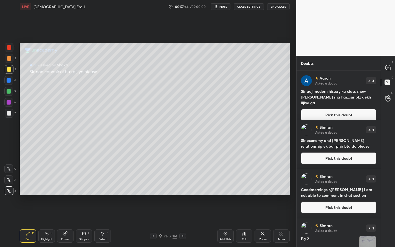
click at [361, 158] on button "Pick this doubt" at bounding box center [338, 158] width 75 height 12
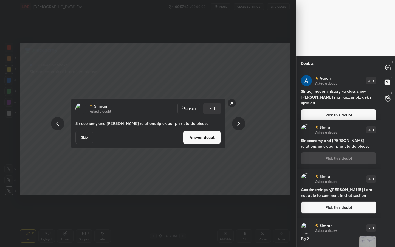
click at [202, 141] on button "Answer doubt" at bounding box center [202, 137] width 38 height 13
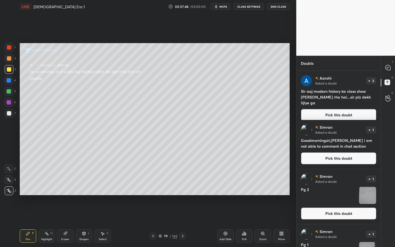
click at [365, 159] on button "Pick this doubt" at bounding box center [338, 158] width 75 height 12
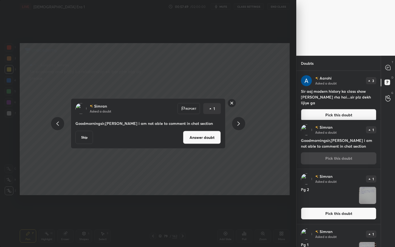
click at [92, 138] on button "Skip" at bounding box center [84, 137] width 18 height 13
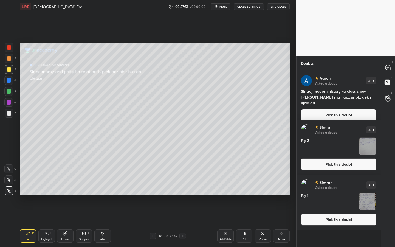
click at [360, 162] on button "Pick this doubt" at bounding box center [338, 164] width 75 height 12
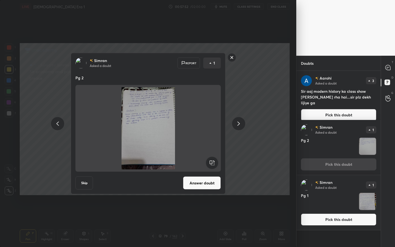
click at [232, 59] on rect at bounding box center [232, 57] width 9 height 9
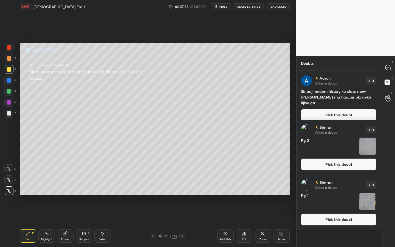
click at [395, 67] on div "1 2 3 4 5 6 7 C X Z C X Z E E Erase all H H LIVE Vedic Era 1 00:57:53 / 02:00:0…" at bounding box center [197, 123] width 395 height 247
click at [392, 67] on div at bounding box center [388, 68] width 11 height 10
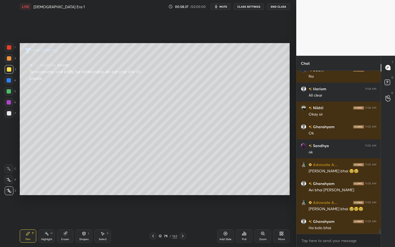
scroll to position [6032, 0]
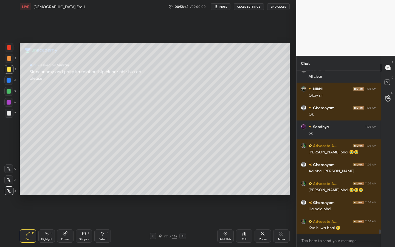
click at [225, 9] on button "mute" at bounding box center [221, 6] width 20 height 7
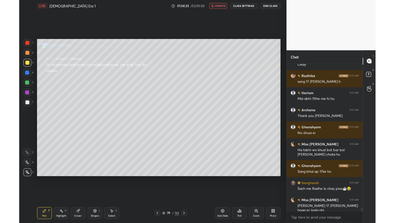
scroll to position [6295, 0]
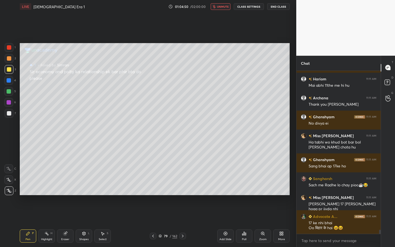
click at [225, 9] on button "unmute" at bounding box center [221, 6] width 20 height 7
click at [281, 222] on div "More" at bounding box center [281, 235] width 16 height 13
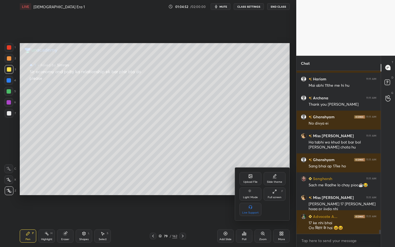
click at [281, 198] on div "Full screen" at bounding box center [275, 197] width 14 height 3
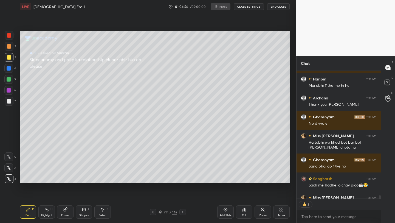
scroll to position [6350, 0]
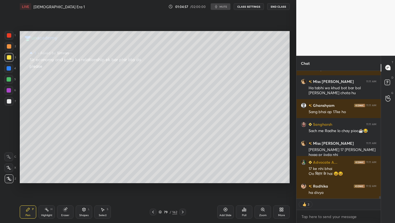
type textarea "x"
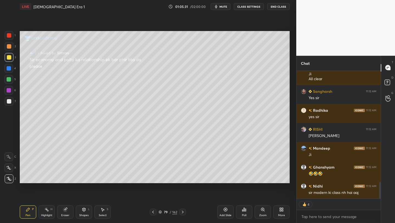
click at [279, 215] on div "More" at bounding box center [281, 215] width 7 height 3
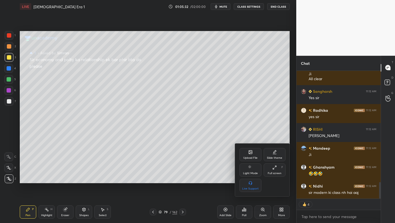
click at [275, 173] on div "Full screen" at bounding box center [275, 173] width 14 height 3
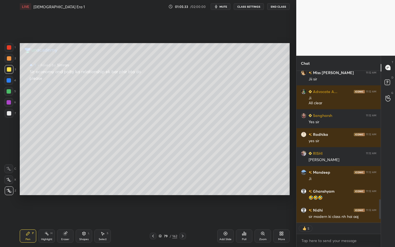
click at [68, 222] on div "Eraser" at bounding box center [65, 235] width 16 height 13
click at [9, 190] on span "Erase all" at bounding box center [9, 191] width 8 height 4
click at [221, 222] on div "Add Slide" at bounding box center [225, 235] width 16 height 13
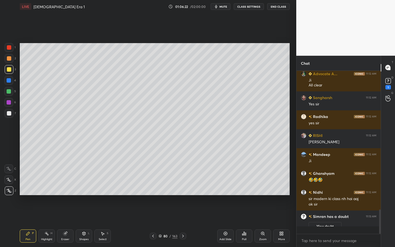
scroll to position [2, 2]
click at [88, 222] on div "L" at bounding box center [89, 233] width 2 height 3
click at [233, 222] on div "Add Slide" at bounding box center [225, 235] width 16 height 13
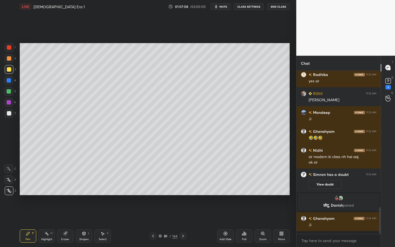
scroll to position [800, 0]
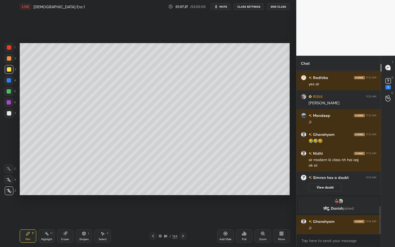
click at [9, 114] on div at bounding box center [9, 113] width 4 height 4
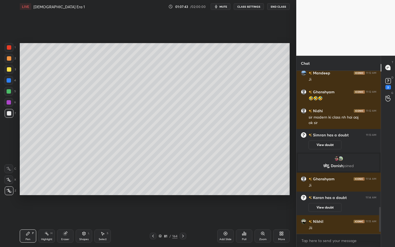
scroll to position [827, 0]
click at [167, 222] on div "81" at bounding box center [165, 235] width 5 height 3
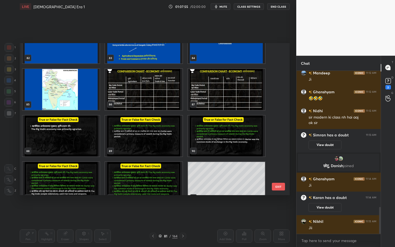
scroll to position [1297, 0]
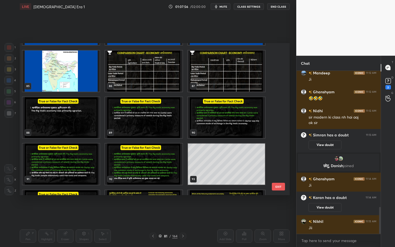
click at [72, 78] on img "grid" at bounding box center [60, 70] width 77 height 41
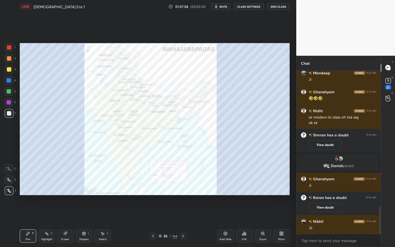
click at [263, 222] on icon at bounding box center [263, 233] width 4 height 4
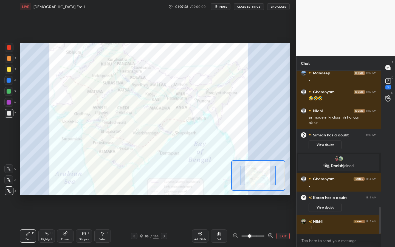
click at [261, 222] on span at bounding box center [252, 236] width 23 height 8
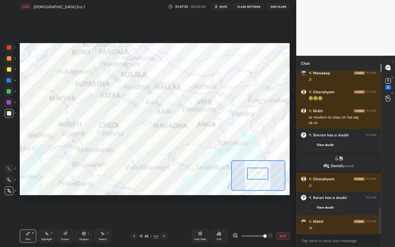
drag, startPoint x: 259, startPoint y: 175, endPoint x: 259, endPoint y: 172, distance: 3.0
click at [259, 171] on div at bounding box center [257, 174] width 21 height 12
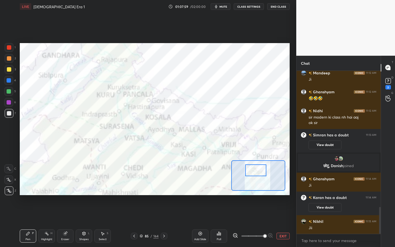
click at [257, 173] on div at bounding box center [255, 170] width 21 height 12
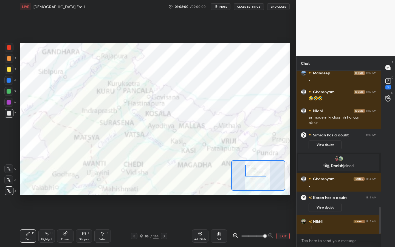
click at [255, 222] on span at bounding box center [252, 236] width 23 height 8
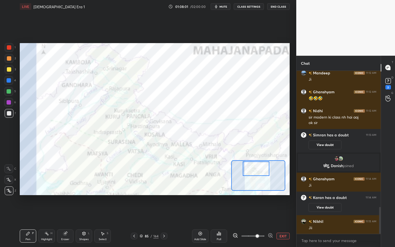
click at [254, 168] on div at bounding box center [256, 168] width 26 height 15
click at [10, 46] on div at bounding box center [9, 47] width 4 height 4
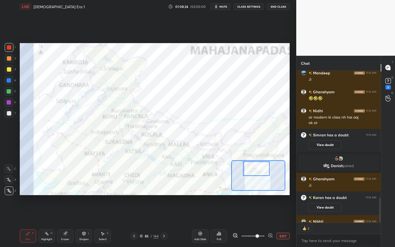
scroll to position [858, 0]
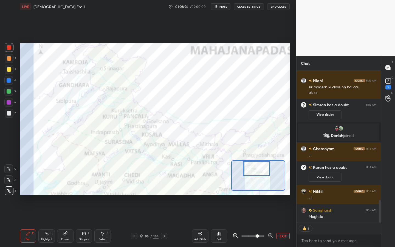
click at [232, 173] on div "Setting up your live class Poll for secs No correct answer Start poll" at bounding box center [155, 119] width 270 height 152
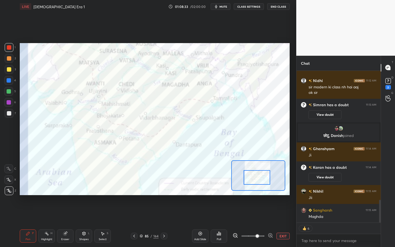
drag, startPoint x: 258, startPoint y: 168, endPoint x: 258, endPoint y: 176, distance: 8.5
click at [258, 177] on div at bounding box center [257, 177] width 26 height 15
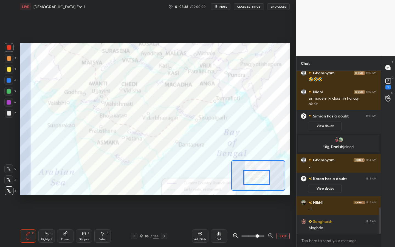
click at [278, 222] on div "Add Slide Poll EXIT" at bounding box center [241, 236] width 98 height 31
click at [284, 222] on button "EXIT" at bounding box center [283, 236] width 13 height 7
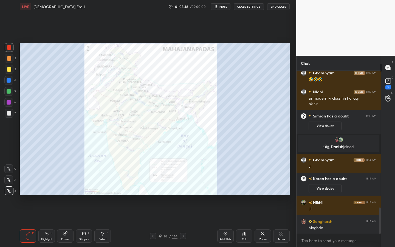
click at [6, 71] on div at bounding box center [9, 69] width 9 height 9
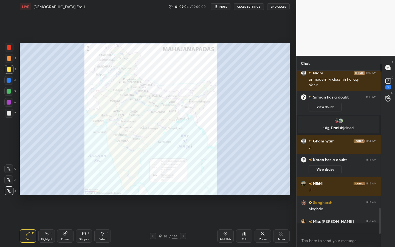
scroll to position [161, 83]
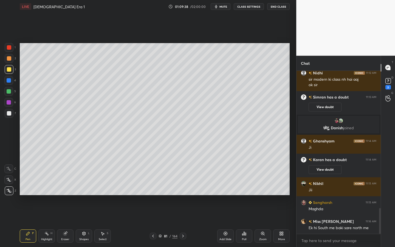
click at [88, 222] on div "L" at bounding box center [89, 233] width 2 height 3
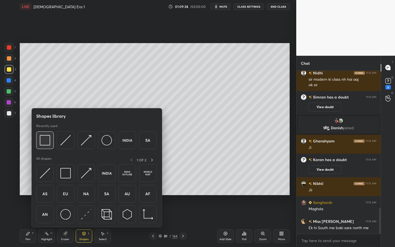
click at [43, 140] on img at bounding box center [45, 140] width 10 height 10
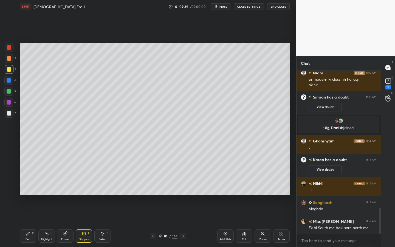
click at [5, 114] on div at bounding box center [9, 113] width 9 height 9
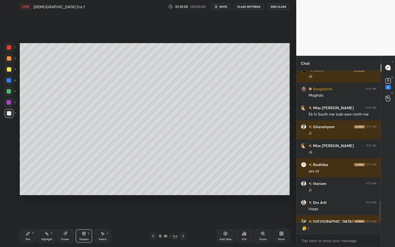
scroll to position [1009, 0]
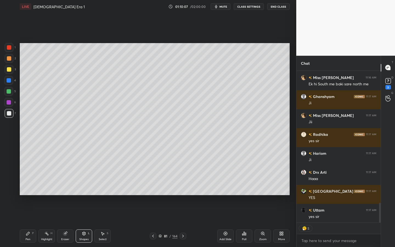
click at [230, 222] on div "Add Slide" at bounding box center [225, 235] width 16 height 13
click at [9, 70] on div at bounding box center [9, 69] width 4 height 4
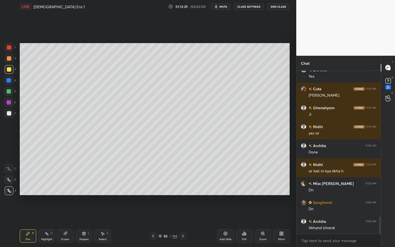
scroll to position [1372, 0]
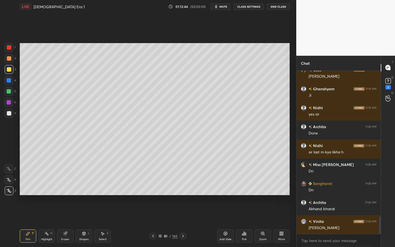
click at [229, 222] on div "Add Slide" at bounding box center [225, 239] width 12 height 3
click at [106, 222] on div "Select S" at bounding box center [102, 235] width 16 height 13
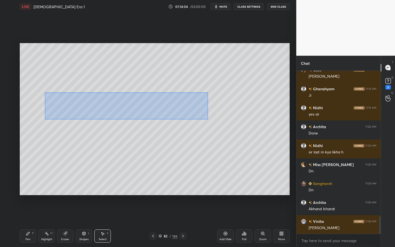
drag, startPoint x: 45, startPoint y: 92, endPoint x: 202, endPoint y: 114, distance: 158.8
click at [208, 119] on div "0 ° Undo Copy Duplicate Duplicate to new slide Delete" at bounding box center [155, 119] width 270 height 152
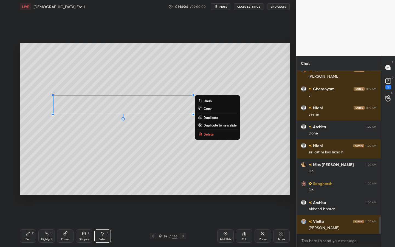
click at [207, 109] on p "Copy" at bounding box center [208, 108] width 8 height 4
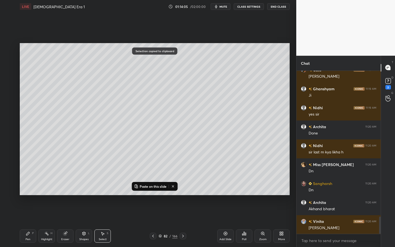
click at [146, 187] on p "Paste on this slide" at bounding box center [153, 186] width 27 height 4
drag, startPoint x: 149, startPoint y: 117, endPoint x: 158, endPoint y: 168, distance: 51.8
click at [145, 163] on div "0 ° Undo Copy Paste here Duplicate Duplicate to new slide Delete" at bounding box center [155, 119] width 270 height 152
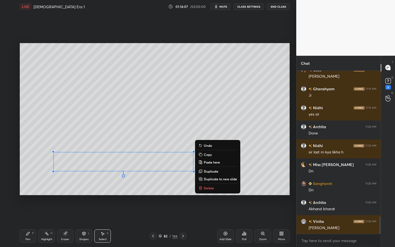
click at [181, 190] on div "0 ° Undo Copy Paste here Duplicate Duplicate to new slide Delete" at bounding box center [155, 119] width 270 height 152
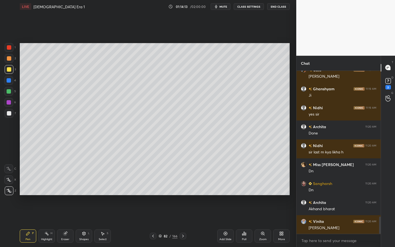
drag, startPoint x: 87, startPoint y: 235, endPoint x: 86, endPoint y: 232, distance: 3.0
click at [87, 222] on div "Shapes L" at bounding box center [84, 235] width 16 height 13
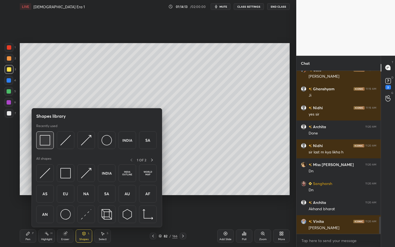
click at [41, 135] on div at bounding box center [45, 140] width 18 height 18
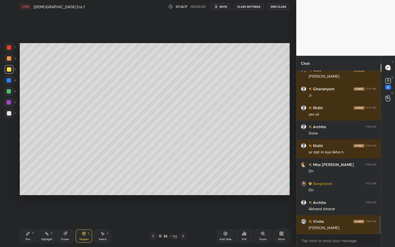
click at [9, 113] on div at bounding box center [9, 113] width 4 height 4
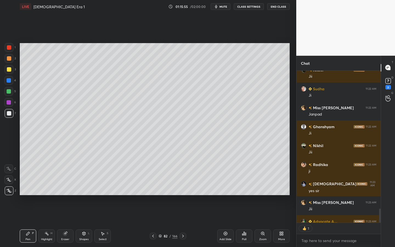
scroll to position [2, 2]
click at [231, 222] on div "Add Slide" at bounding box center [225, 235] width 16 height 13
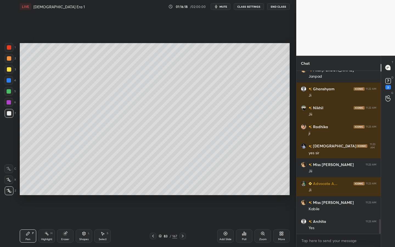
scroll to position [1674, 0]
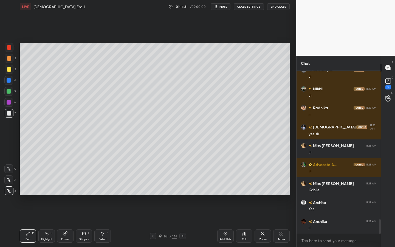
drag, startPoint x: 8, startPoint y: 69, endPoint x: 17, endPoint y: 67, distance: 9.4
click at [9, 69] on div at bounding box center [9, 69] width 4 height 4
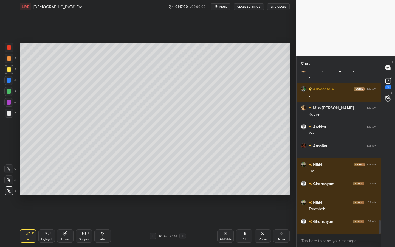
scroll to position [1769, 0]
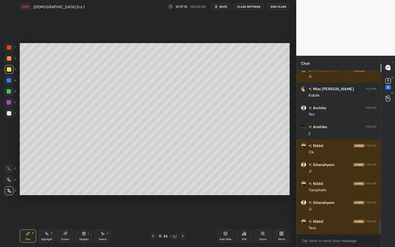
click at [251, 196] on div "Setting up your live class Poll for secs No correct answer Start poll" at bounding box center [155, 119] width 274 height 212
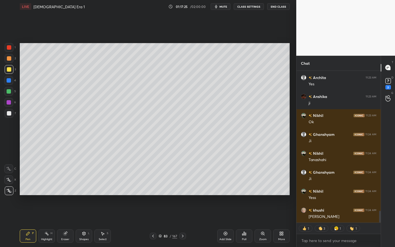
click at [84, 222] on div "Shapes L" at bounding box center [84, 235] width 16 height 13
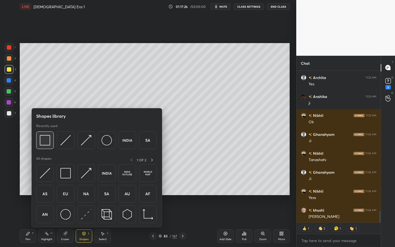
click at [49, 137] on img at bounding box center [45, 140] width 10 height 10
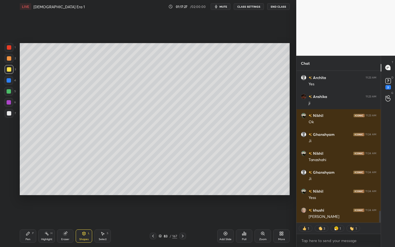
click at [7, 113] on div at bounding box center [9, 113] width 4 height 4
click at [291, 156] on div "Setting up your live class Poll for secs No correct answer Start poll" at bounding box center [155, 119] width 274 height 212
click at [289, 154] on div "Setting up your live class Poll for secs No correct answer Start poll" at bounding box center [155, 119] width 274 height 212
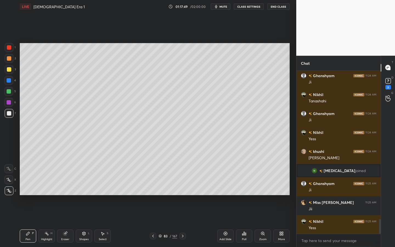
scroll to position [1643, 0]
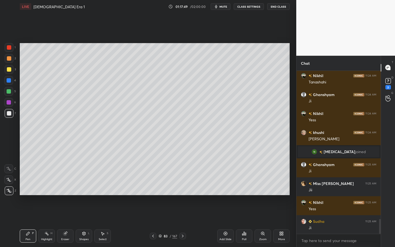
click at [225, 222] on icon at bounding box center [225, 233] width 4 height 4
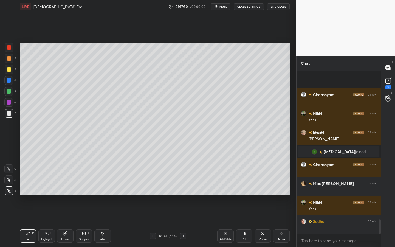
scroll to position [1681, 0]
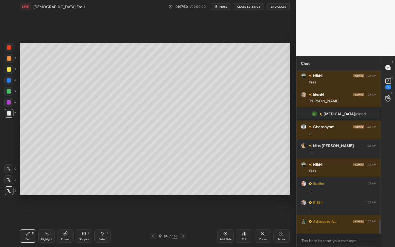
click at [12, 71] on div "3" at bounding box center [10, 69] width 11 height 9
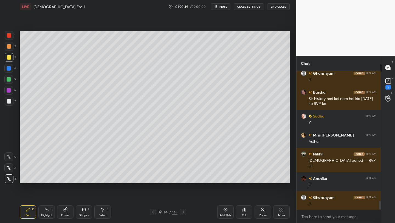
scroll to position [2047, 0]
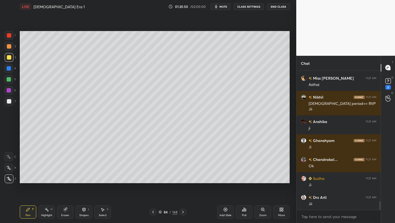
click at [283, 209] on icon at bounding box center [282, 208] width 1 height 1
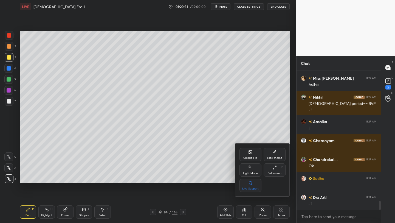
click at [249, 155] on div "Upload File" at bounding box center [250, 154] width 22 height 13
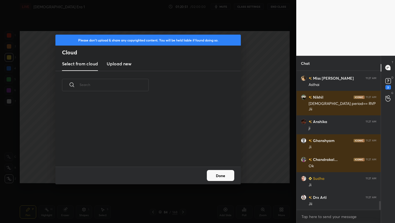
click at [119, 64] on h3 "Upload new" at bounding box center [119, 63] width 25 height 7
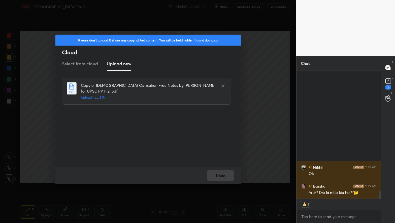
scroll to position [2, 2]
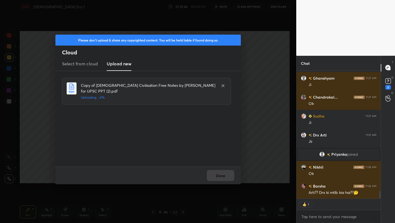
click at [225, 85] on icon at bounding box center [223, 85] width 4 height 4
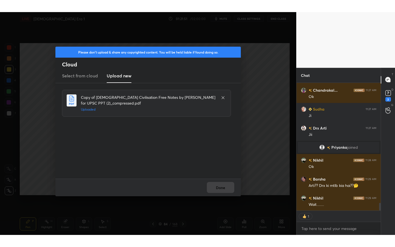
scroll to position [1988, 0]
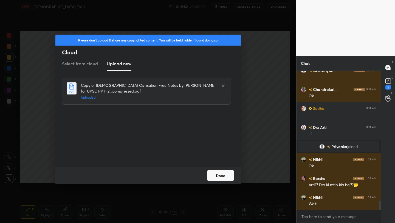
click at [223, 176] on button "Done" at bounding box center [220, 175] width 27 height 11
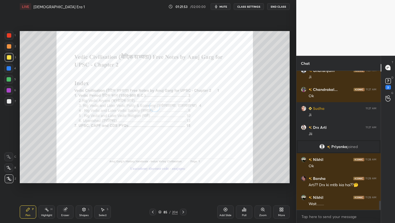
click at [279, 214] on div "More" at bounding box center [281, 215] width 7 height 3
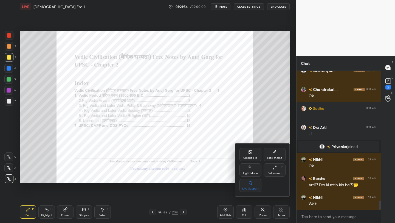
click at [278, 173] on div "Full screen" at bounding box center [275, 173] width 14 height 3
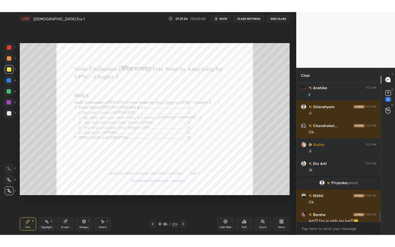
scroll to position [1963, 0]
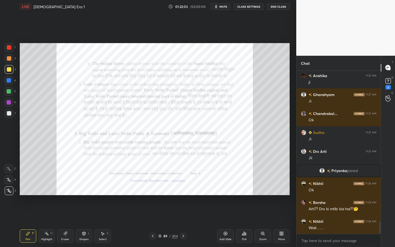
drag, startPoint x: 264, startPoint y: 237, endPoint x: 265, endPoint y: 232, distance: 5.3
click at [264, 222] on div "Zoom" at bounding box center [263, 235] width 16 height 13
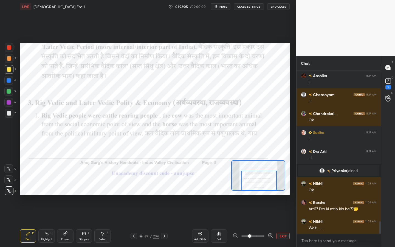
drag, startPoint x: 264, startPoint y: 182, endPoint x: 265, endPoint y: 188, distance: 6.2
click at [265, 189] on div at bounding box center [258, 180] width 35 height 19
drag, startPoint x: 7, startPoint y: 46, endPoint x: 16, endPoint y: 50, distance: 9.8
click at [7, 46] on div at bounding box center [9, 47] width 4 height 4
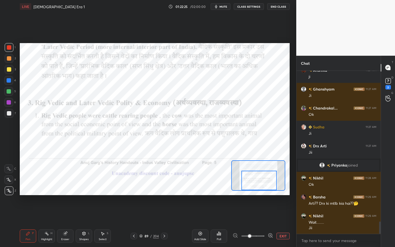
scroll to position [1988, 0]
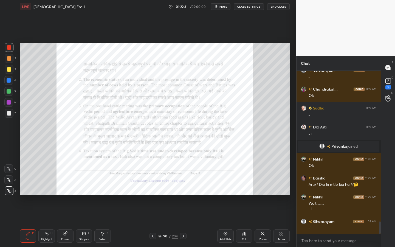
click at [261, 222] on div "Zoom" at bounding box center [263, 235] width 16 height 13
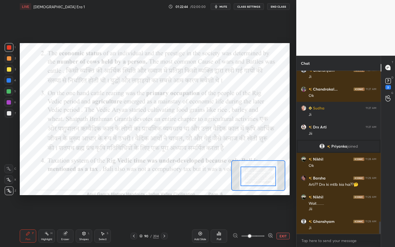
drag, startPoint x: 260, startPoint y: 173, endPoint x: 259, endPoint y: 178, distance: 5.5
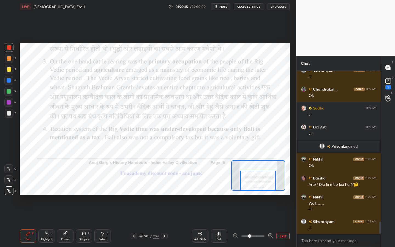
drag, startPoint x: 260, startPoint y: 174, endPoint x: 260, endPoint y: 178, distance: 4.4
click at [260, 178] on div at bounding box center [257, 180] width 35 height 19
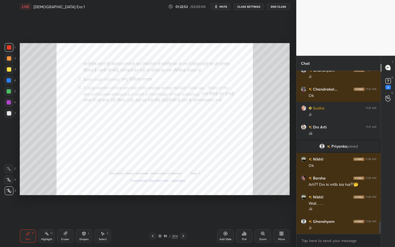
click at [263, 222] on icon at bounding box center [263, 233] width 4 height 4
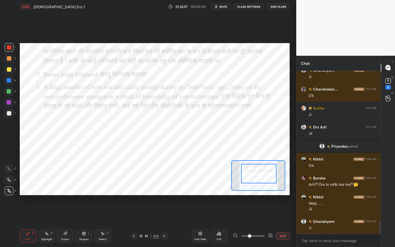
click at [258, 175] on div at bounding box center [258, 173] width 35 height 19
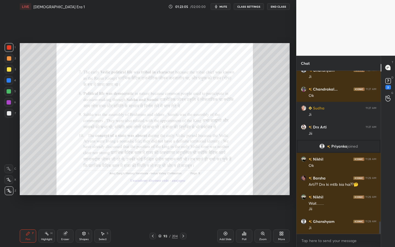
drag, startPoint x: 263, startPoint y: 235, endPoint x: 264, endPoint y: 228, distance: 7.2
click at [263, 222] on icon at bounding box center [263, 233] width 4 height 4
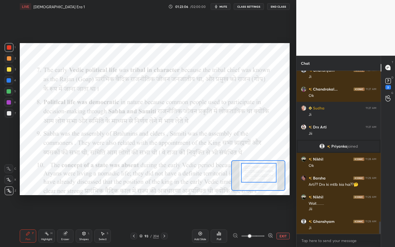
click at [266, 168] on div at bounding box center [258, 172] width 35 height 19
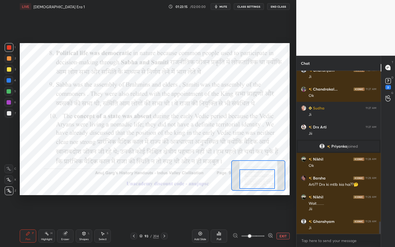
click at [258, 187] on div at bounding box center [256, 178] width 35 height 19
click at [258, 186] on div at bounding box center [257, 180] width 35 height 19
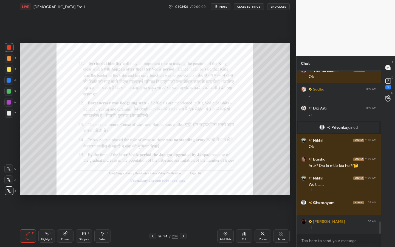
click at [267, 222] on div "Zoom" at bounding box center [263, 235] width 16 height 13
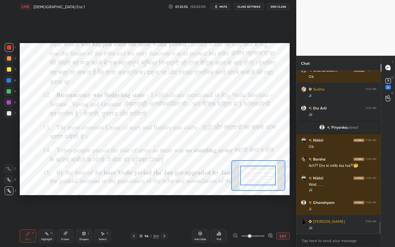
scroll to position [2026, 0]
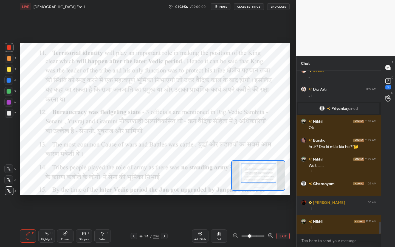
click at [262, 166] on div at bounding box center [258, 172] width 35 height 19
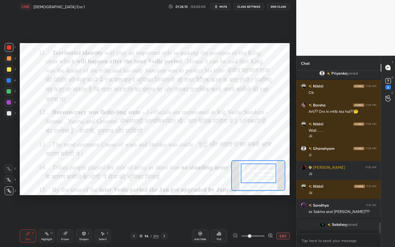
scroll to position [2058, 0]
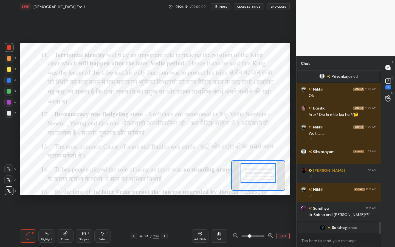
drag, startPoint x: 268, startPoint y: 172, endPoint x: 267, endPoint y: 178, distance: 6.1
click at [267, 178] on div at bounding box center [258, 172] width 35 height 19
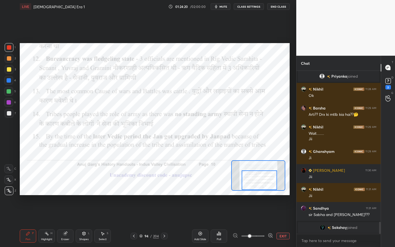
click at [269, 177] on div at bounding box center [259, 179] width 35 height 19
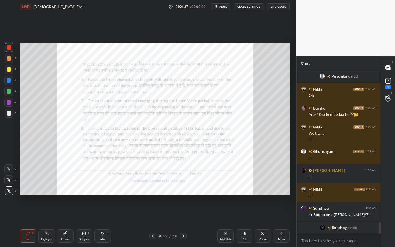
click at [261, 222] on icon at bounding box center [263, 233] width 4 height 4
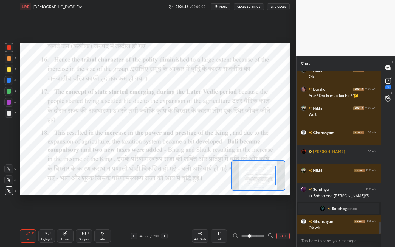
scroll to position [2030, 0]
click at [155, 222] on div "204" at bounding box center [156, 235] width 6 height 5
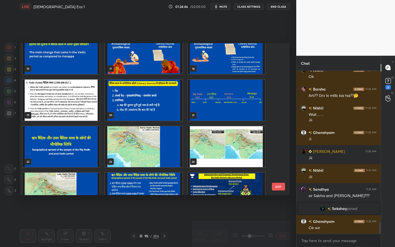
scroll to position [0, 0]
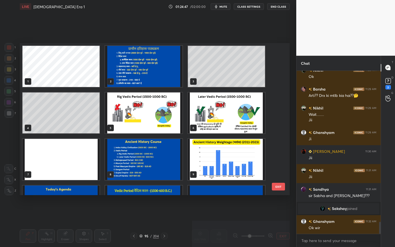
click at [154, 82] on img "grid" at bounding box center [143, 66] width 77 height 41
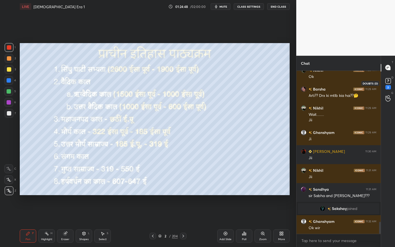
click at [388, 86] on div "2" at bounding box center [387, 87] width 5 height 4
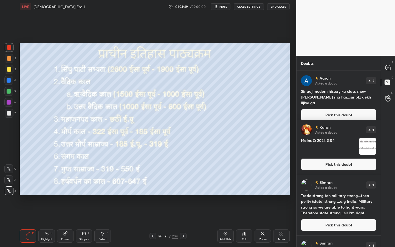
click at [349, 169] on button "Pick this doubt" at bounding box center [338, 164] width 75 height 12
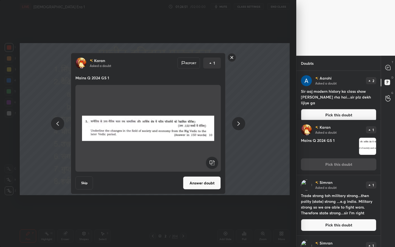
click at [208, 185] on button "Answer doubt" at bounding box center [202, 182] width 38 height 13
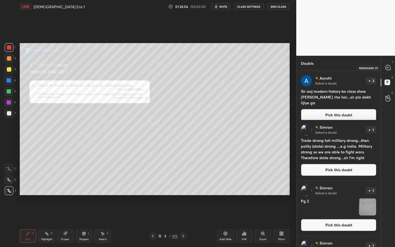
click at [390, 69] on icon at bounding box center [387, 67] width 5 height 5
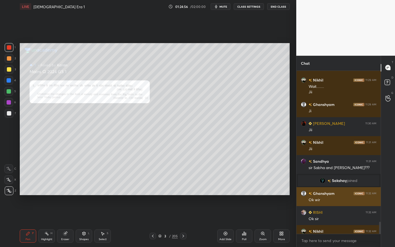
scroll to position [2213, 0]
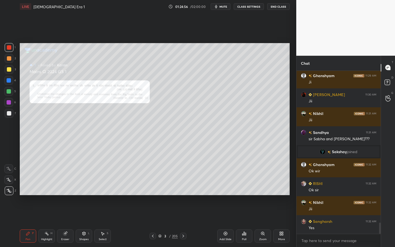
click at [260, 222] on div "Zoom" at bounding box center [263, 235] width 16 height 13
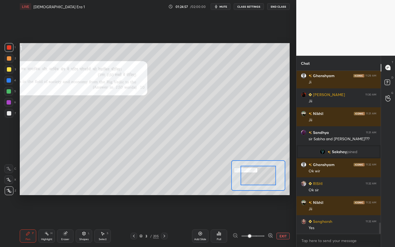
click at [256, 222] on span at bounding box center [252, 236] width 23 height 8
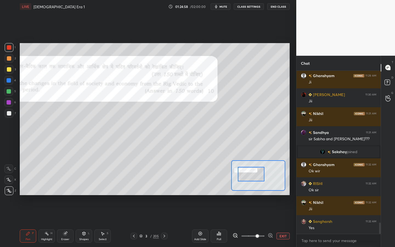
drag, startPoint x: 256, startPoint y: 177, endPoint x: 252, endPoint y: 177, distance: 3.3
click at [252, 177] on div at bounding box center [251, 174] width 26 height 15
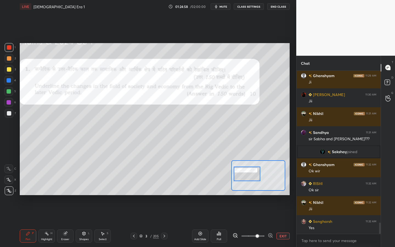
click at [253, 177] on div at bounding box center [247, 174] width 26 height 15
click at [83, 222] on div "Shapes L" at bounding box center [84, 235] width 16 height 13
drag, startPoint x: 86, startPoint y: 234, endPoint x: 87, endPoint y: 229, distance: 4.4
click at [86, 222] on div "Shapes L" at bounding box center [84, 235] width 16 height 13
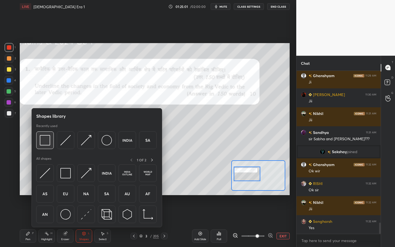
click at [46, 140] on img at bounding box center [45, 140] width 10 height 10
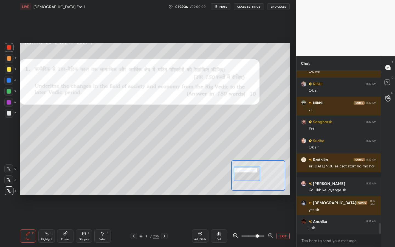
scroll to position [2332, 0]
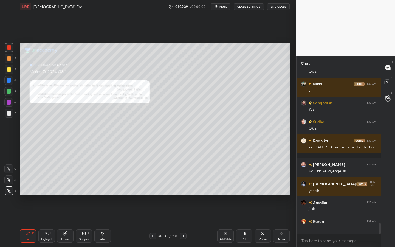
click at [382, 86] on div "D Doubts (D)" at bounding box center [388, 82] width 14 height 15
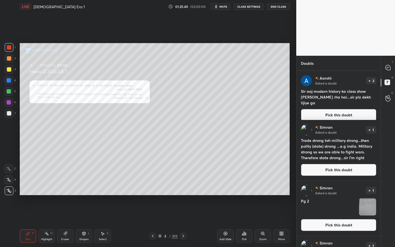
click at [357, 170] on button "Pick this doubt" at bounding box center [338, 170] width 75 height 12
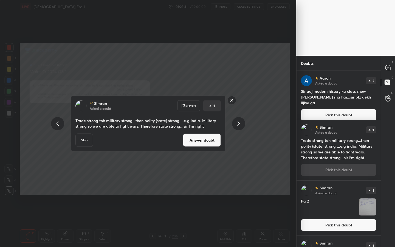
click at [226, 142] on div "[PERSON_NAME] Asked a doubt Report 1 Trade strong toh military strong...then po…" at bounding box center [147, 124] width 207 height 56
click at [204, 142] on button "Answer doubt" at bounding box center [202, 140] width 38 height 13
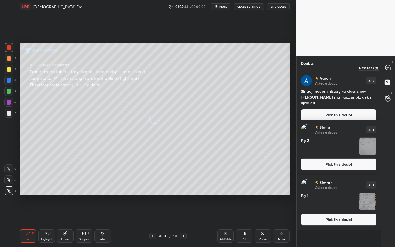
click at [388, 70] on icon at bounding box center [388, 68] width 6 height 6
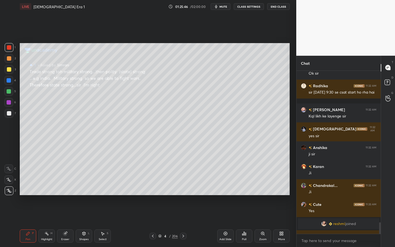
scroll to position [2407, 0]
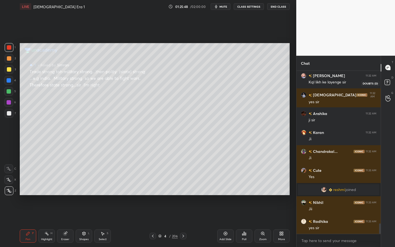
click at [392, 85] on icon at bounding box center [388, 83] width 10 height 10
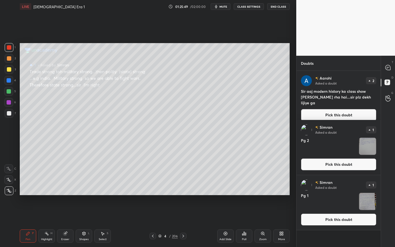
click at [336, 111] on button "Pick this doubt" at bounding box center [338, 115] width 75 height 12
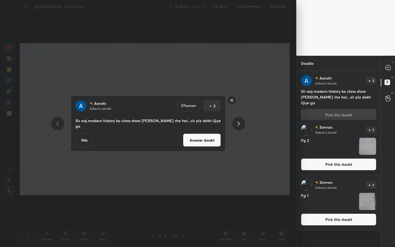
click at [212, 136] on button "Answer doubt" at bounding box center [202, 140] width 38 height 13
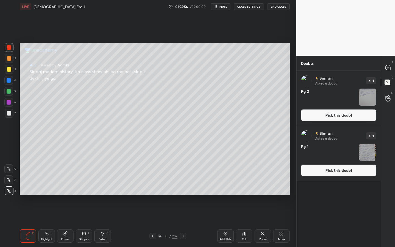
click at [343, 172] on button "Pick this doubt" at bounding box center [338, 170] width 75 height 12
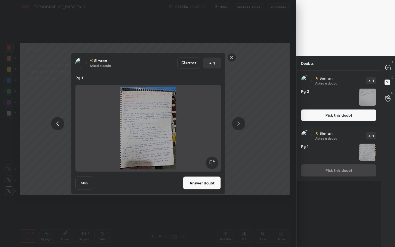
click at [190, 184] on button "Answer doubt" at bounding box center [202, 182] width 38 height 13
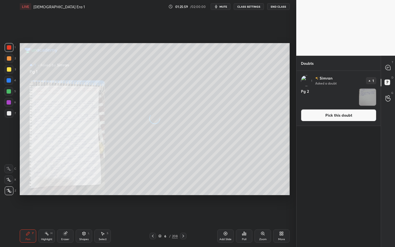
click at [362, 119] on button "Pick this doubt" at bounding box center [338, 115] width 75 height 12
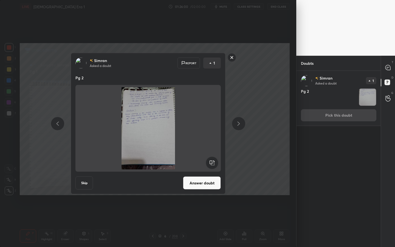
click at [207, 178] on button "Answer doubt" at bounding box center [202, 182] width 38 height 13
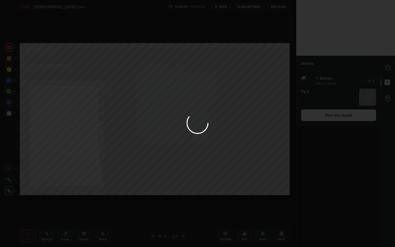
click at [207, 180] on div at bounding box center [148, 123] width 296 height 247
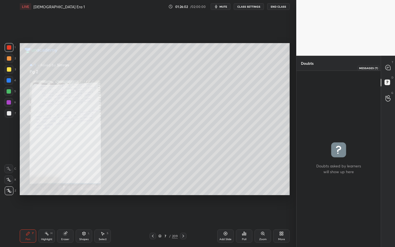
click at [388, 70] on icon at bounding box center [387, 67] width 5 height 5
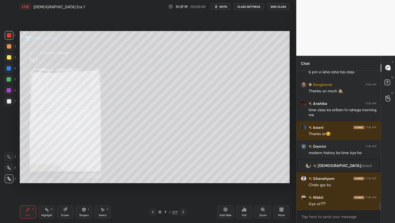
scroll to position [2637, 0]
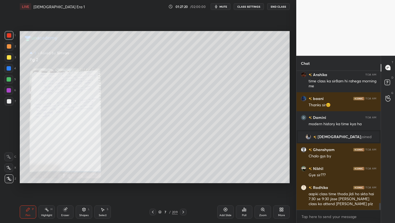
click at [277, 6] on button "End Class" at bounding box center [278, 6] width 22 height 7
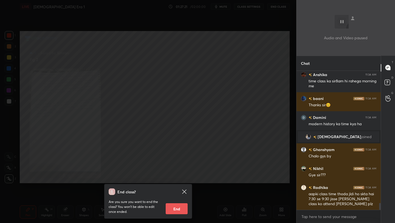
click at [182, 205] on button "End" at bounding box center [177, 208] width 22 height 11
type textarea "x"
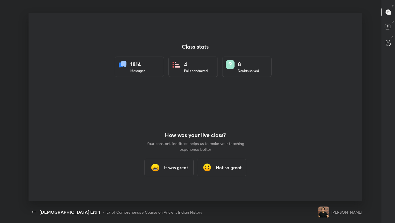
scroll to position [27245, 27044]
